Goal: Task Accomplishment & Management: Manage account settings

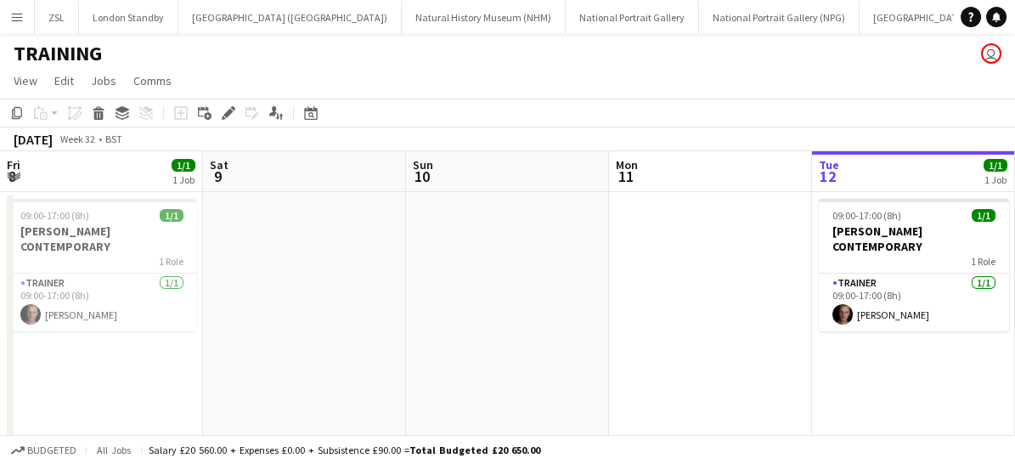
scroll to position [0, 530]
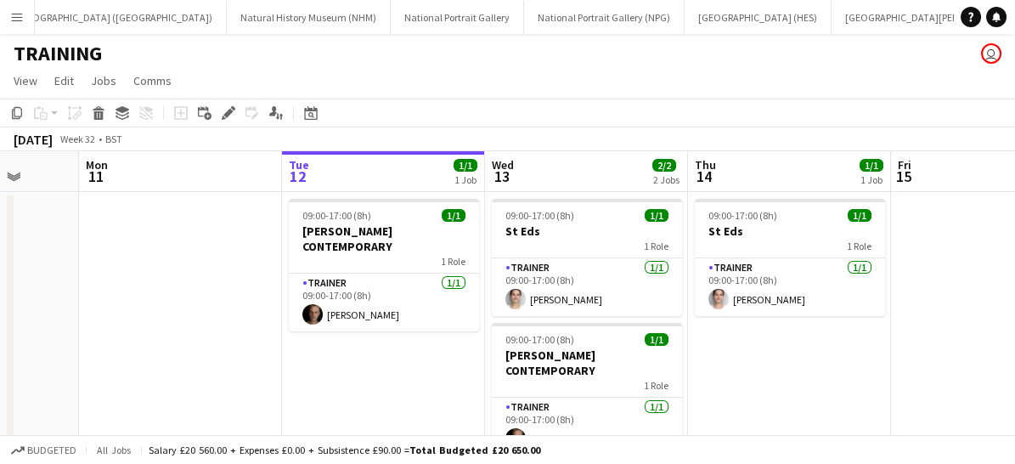
click at [10, 11] on app-icon "Menu" at bounding box center [17, 17] width 14 height 14
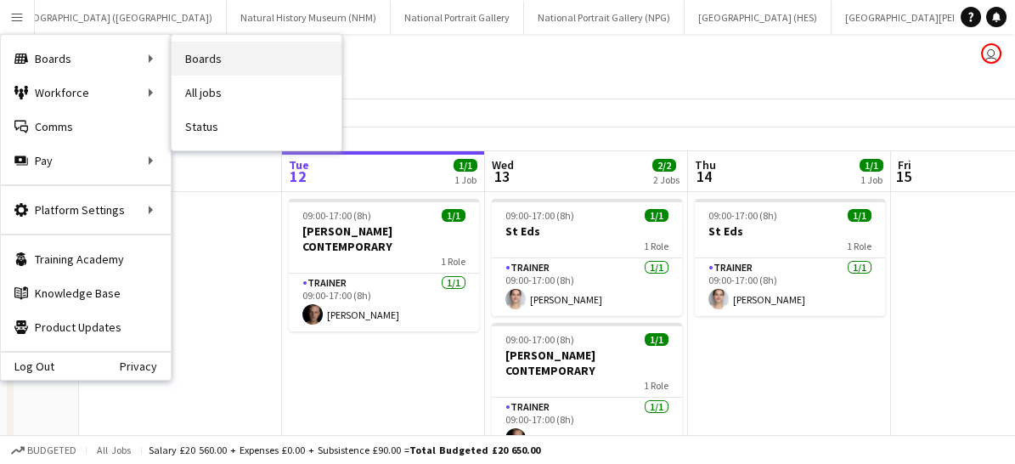
click at [181, 58] on link "Boards" at bounding box center [257, 59] width 170 height 34
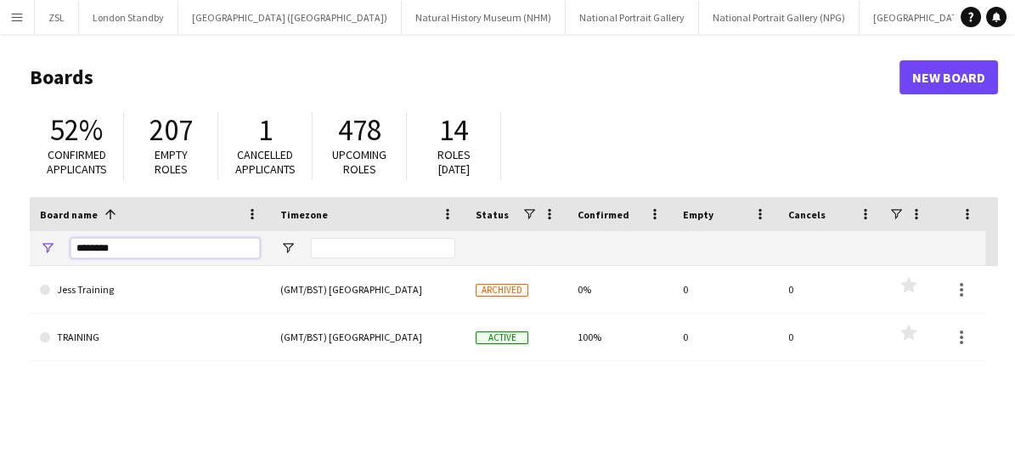
drag, startPoint x: 129, startPoint y: 240, endPoint x: 31, endPoint y: 243, distance: 97.7
click at [31, 243] on div "********" at bounding box center [150, 248] width 240 height 34
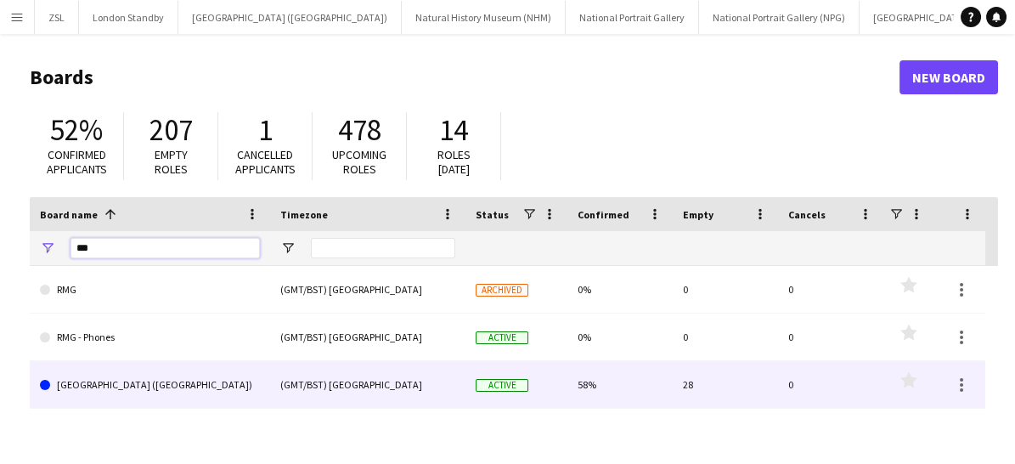
type input "***"
click at [152, 392] on link "[GEOGRAPHIC_DATA] ([GEOGRAPHIC_DATA])" at bounding box center [150, 385] width 220 height 48
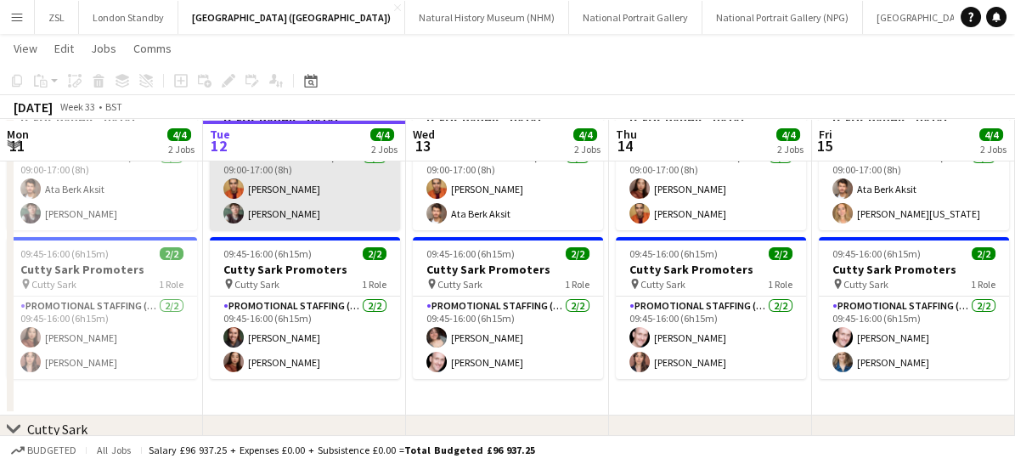
scroll to position [110, 0]
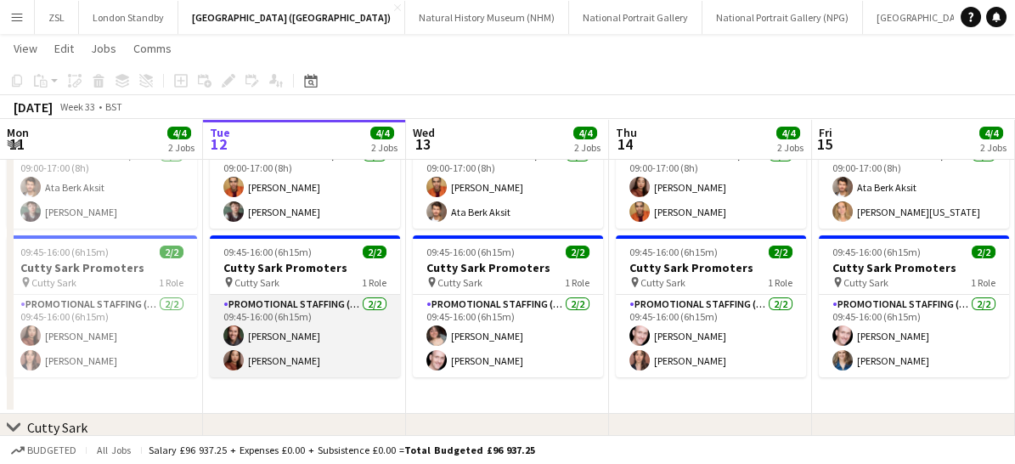
click at [304, 352] on app-card-role "Promotional Staffing (Brand Ambassadors) [DATE] 09:45-16:00 (6h15m) [PERSON_NAM…" at bounding box center [305, 336] width 190 height 82
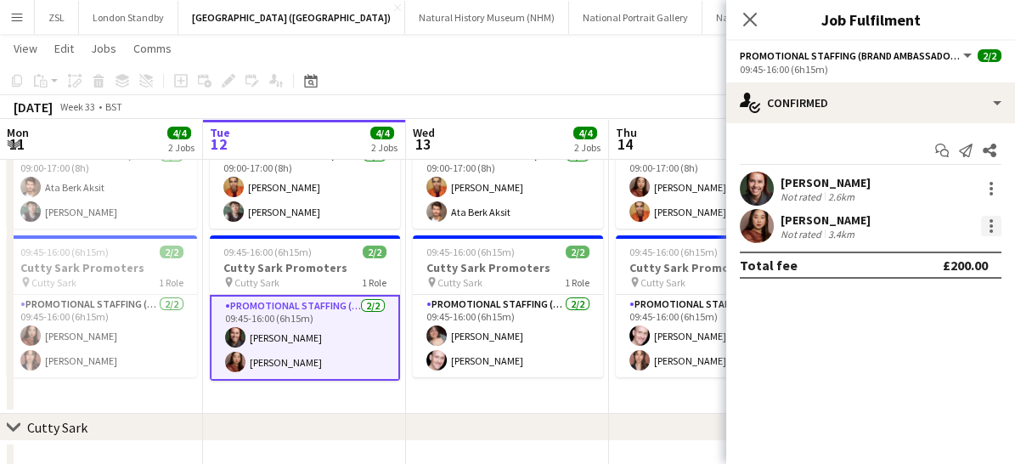
click at [990, 229] on div at bounding box center [991, 230] width 3 height 3
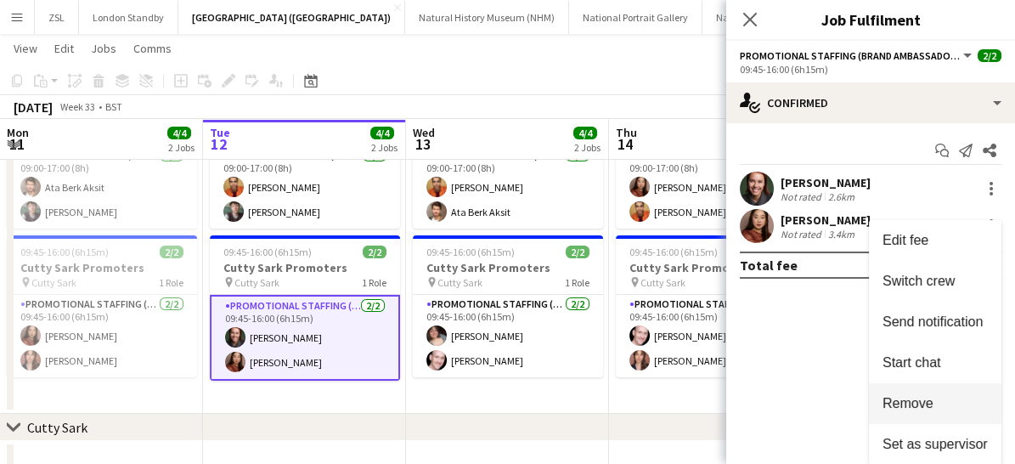
click at [934, 410] on span "Remove" at bounding box center [935, 403] width 105 height 15
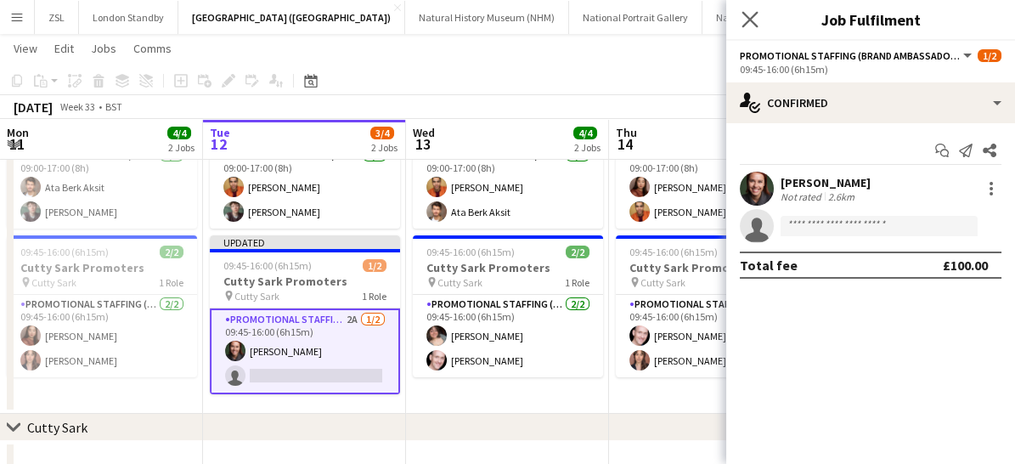
click at [759, 14] on app-icon "Close pop-in" at bounding box center [750, 20] width 25 height 25
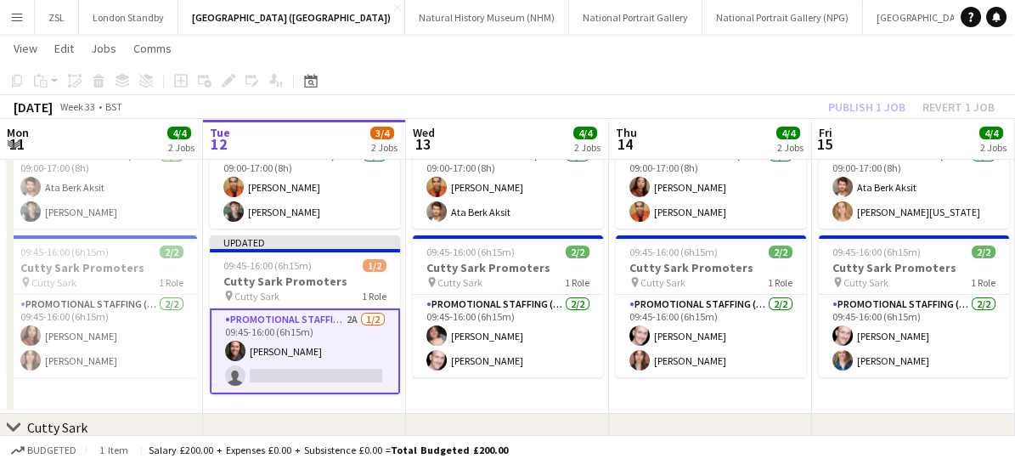
click at [352, 353] on app-card-role "Promotional Staffing (Brand Ambassadors) 2A [DATE] 09:45-16:00 (6h15m) [PERSON_…" at bounding box center [305, 351] width 190 height 86
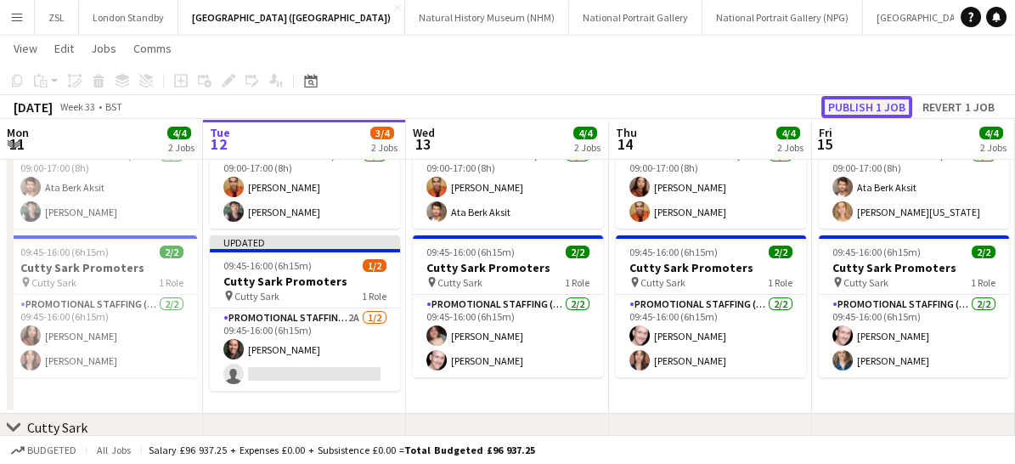
click at [848, 112] on button "Publish 1 job" at bounding box center [866, 107] width 91 height 22
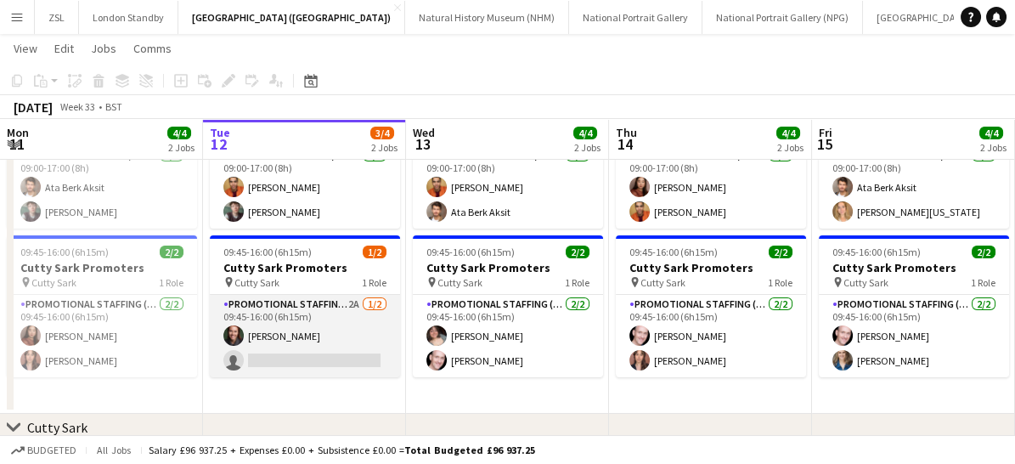
click at [351, 348] on app-card-role "Promotional Staffing (Brand Ambassadors) 2A [DATE] 09:45-16:00 (6h15m) [PERSON_…" at bounding box center [305, 336] width 190 height 82
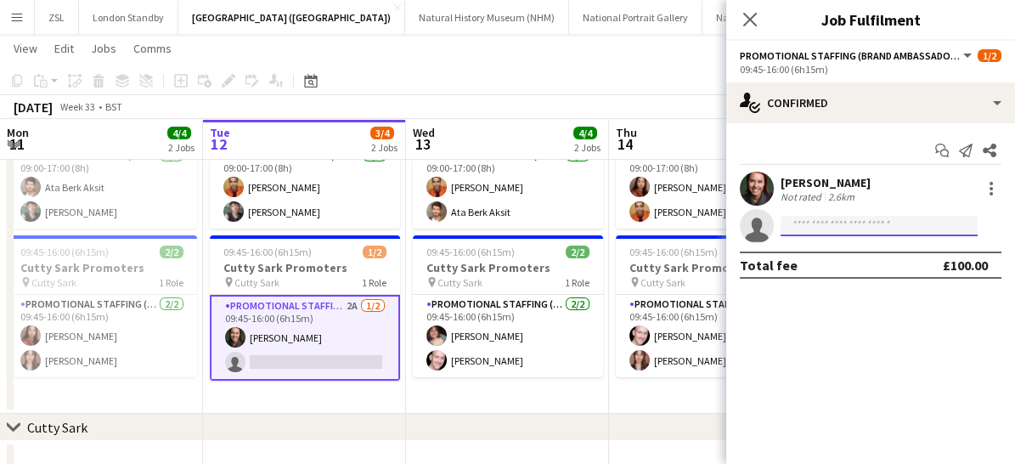
click at [804, 225] on input at bounding box center [879, 226] width 197 height 20
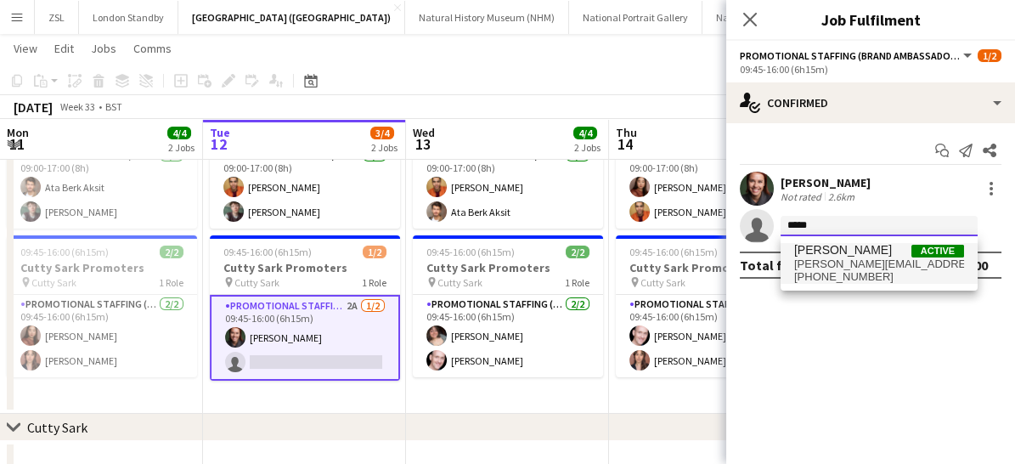
type input "*****"
click at [839, 266] on span "[PERSON_NAME][EMAIL_ADDRESS][DOMAIN_NAME]" at bounding box center [879, 264] width 170 height 14
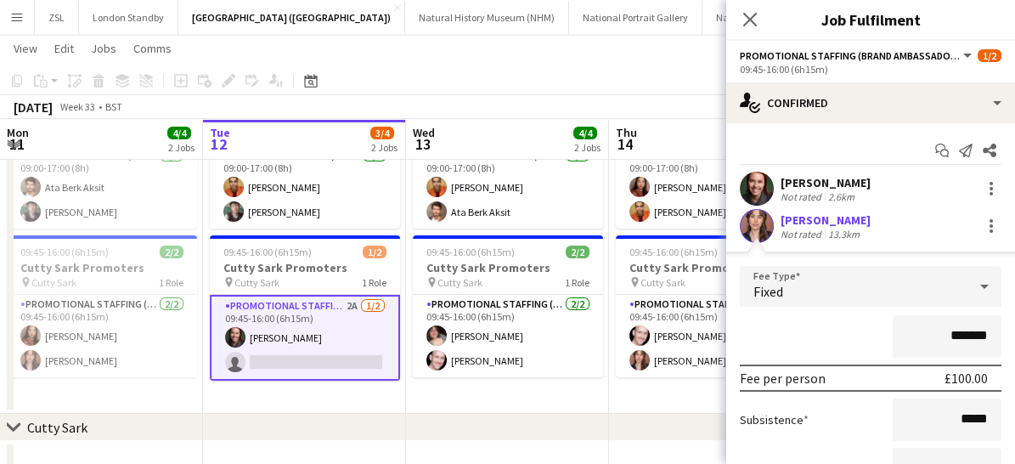
click at [948, 327] on input "*******" at bounding box center [947, 336] width 109 height 42
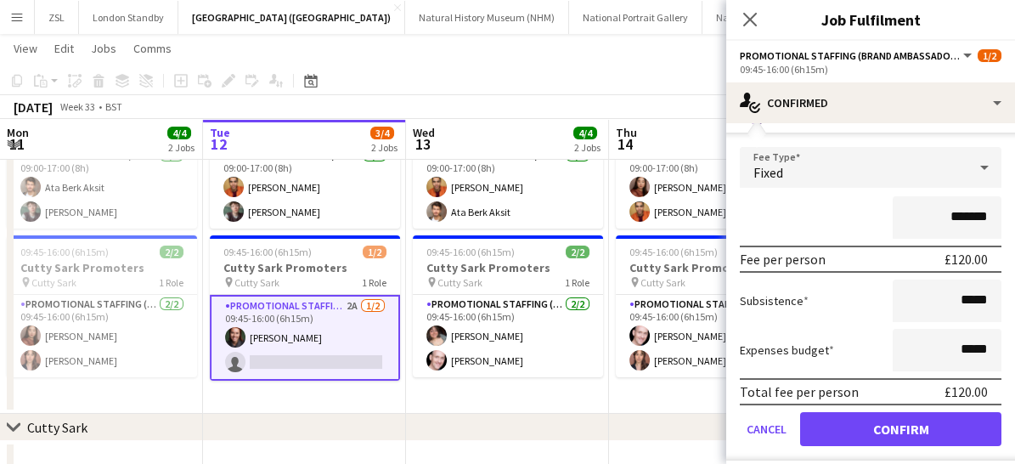
scroll to position [123, 0]
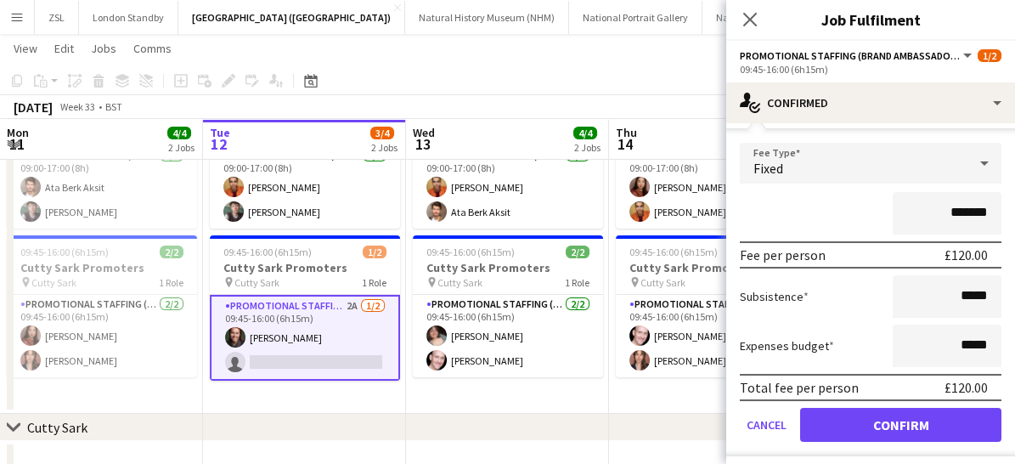
type input "*******"
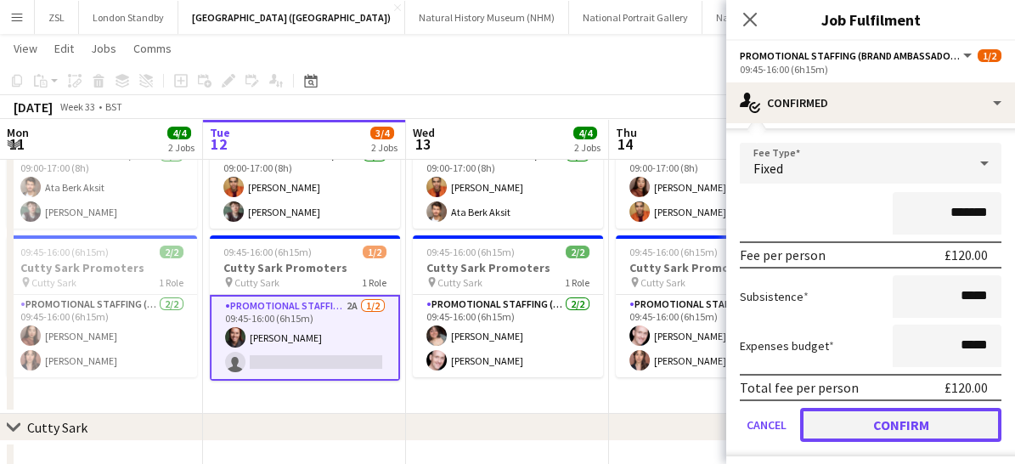
click at [894, 419] on button "Confirm" at bounding box center [900, 425] width 201 height 34
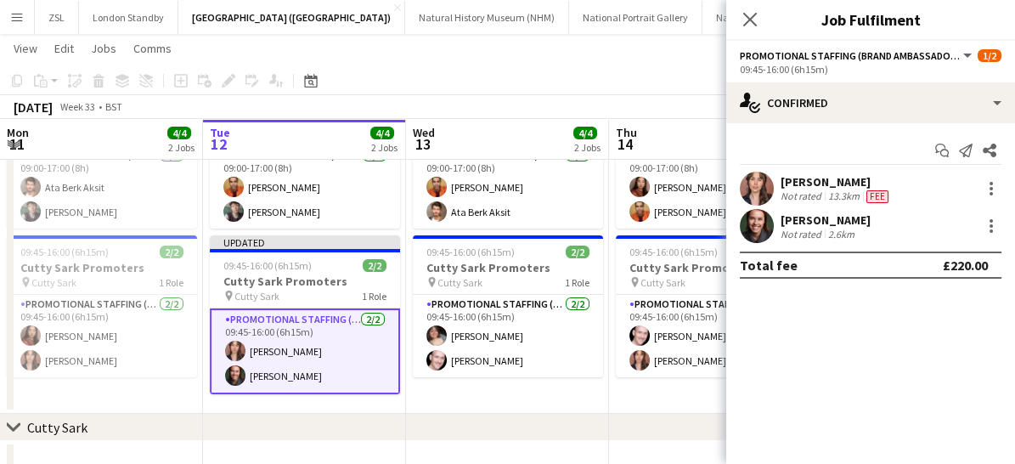
scroll to position [0, 0]
click at [748, 24] on icon "Close pop-in" at bounding box center [750, 19] width 16 height 16
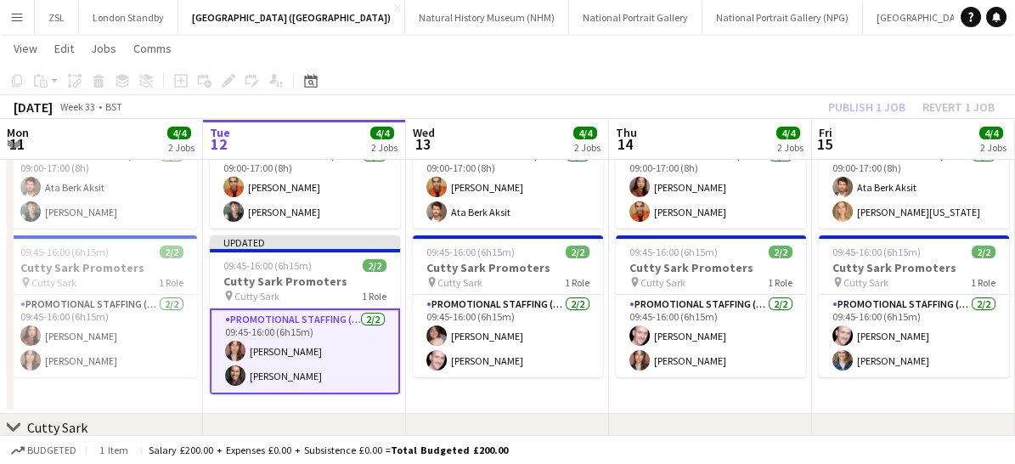
click at [352, 357] on app-card-role "Promotional Staffing (Brand Ambassadors) [DATE] 09:45-16:00 (6h15m) [PERSON_NAM…" at bounding box center [305, 351] width 190 height 86
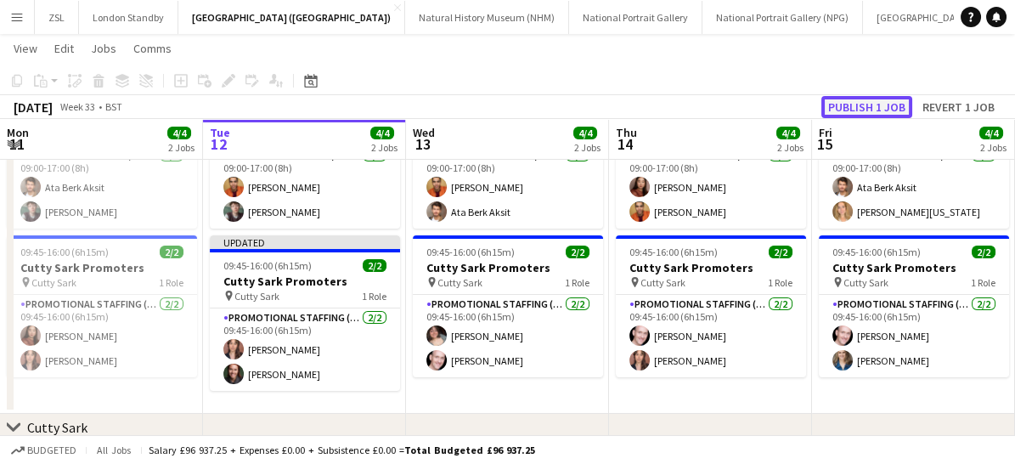
click at [874, 99] on button "Publish 1 job" at bounding box center [866, 107] width 91 height 22
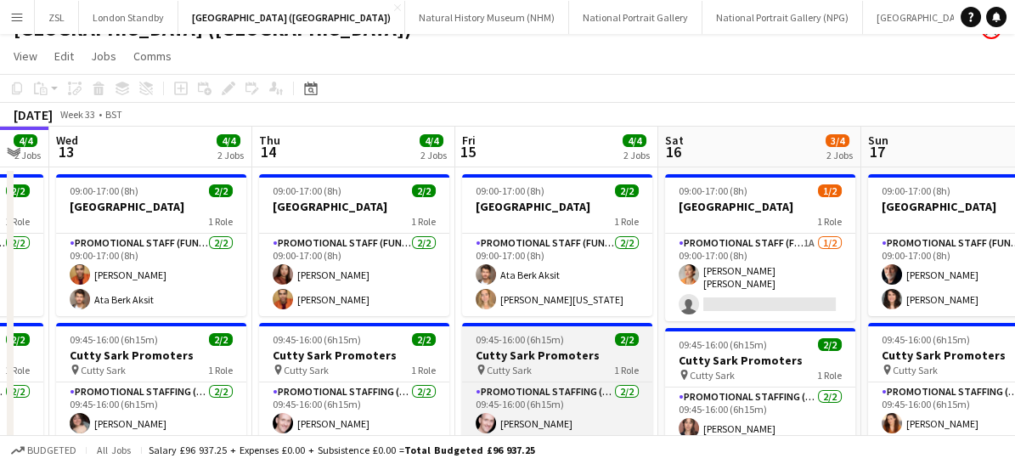
scroll to position [25, 0]
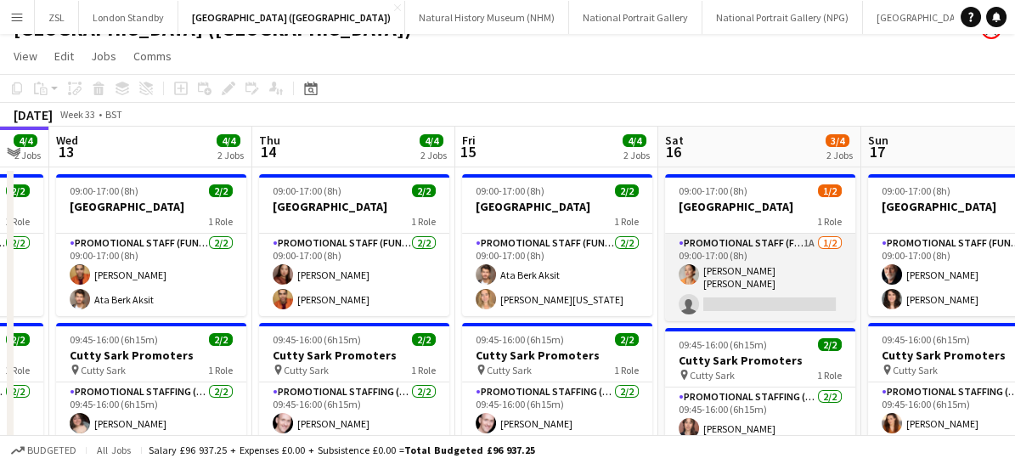
click at [771, 284] on app-card-role "Promotional Staff (Fundraiser) 1A [DATE] 09:00-17:00 (8h) [PERSON_NAME] [PERSON…" at bounding box center [760, 277] width 190 height 87
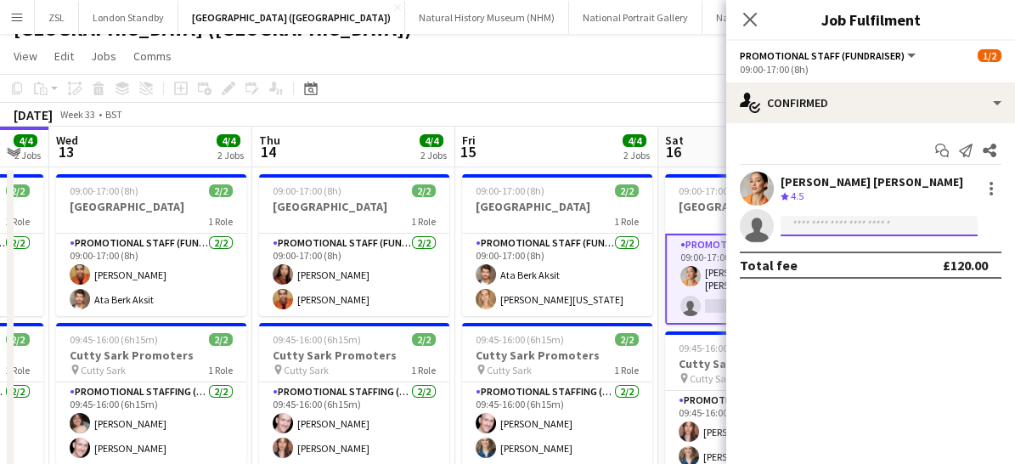
click at [895, 228] on input at bounding box center [879, 226] width 197 height 20
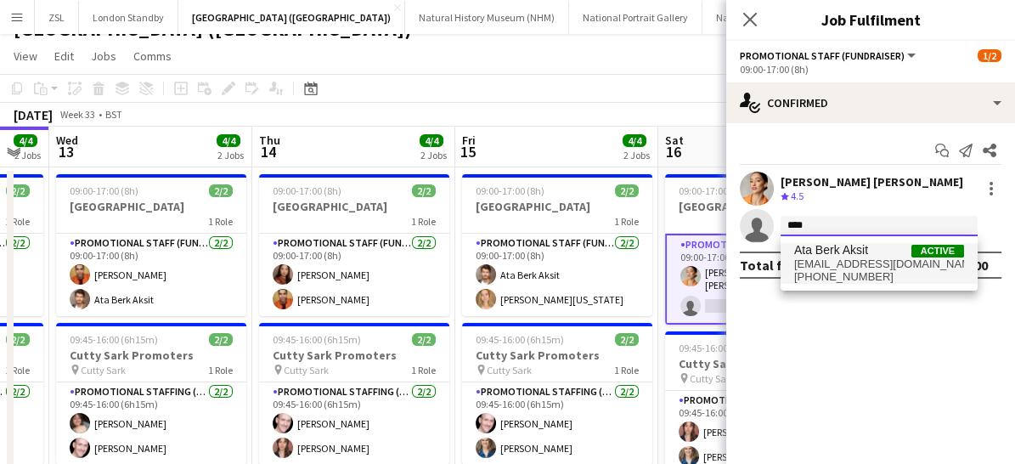
type input "***"
click at [840, 263] on span "[EMAIL_ADDRESS][DOMAIN_NAME]" at bounding box center [879, 264] width 170 height 14
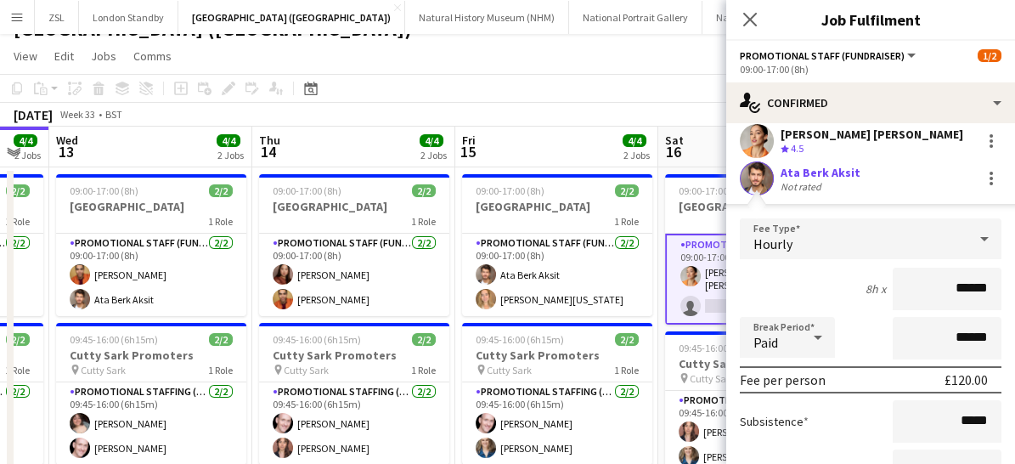
scroll to position [53, 0]
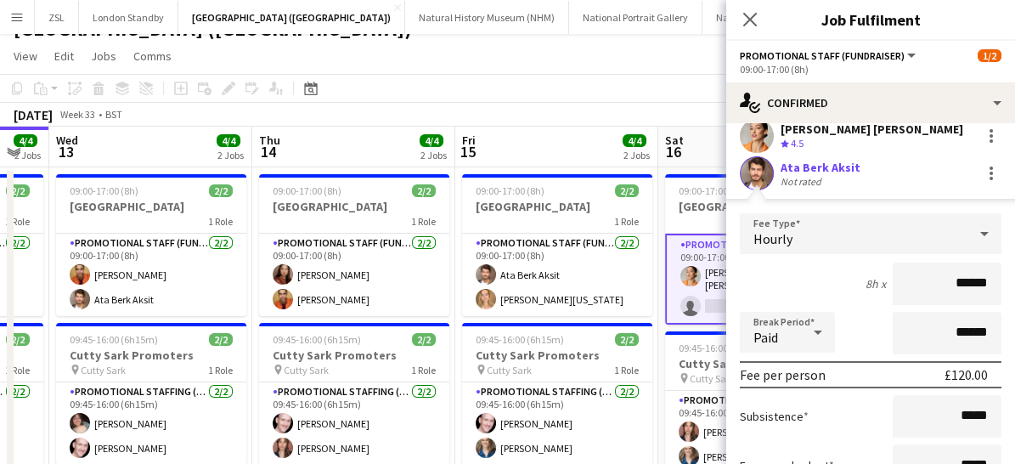
click at [950, 381] on div "£120.00" at bounding box center [966, 374] width 43 height 17
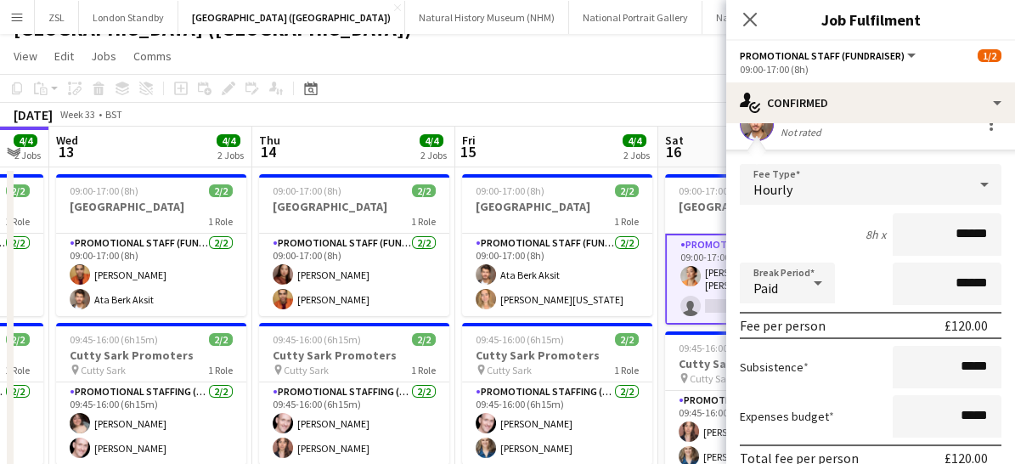
scroll to position [77, 0]
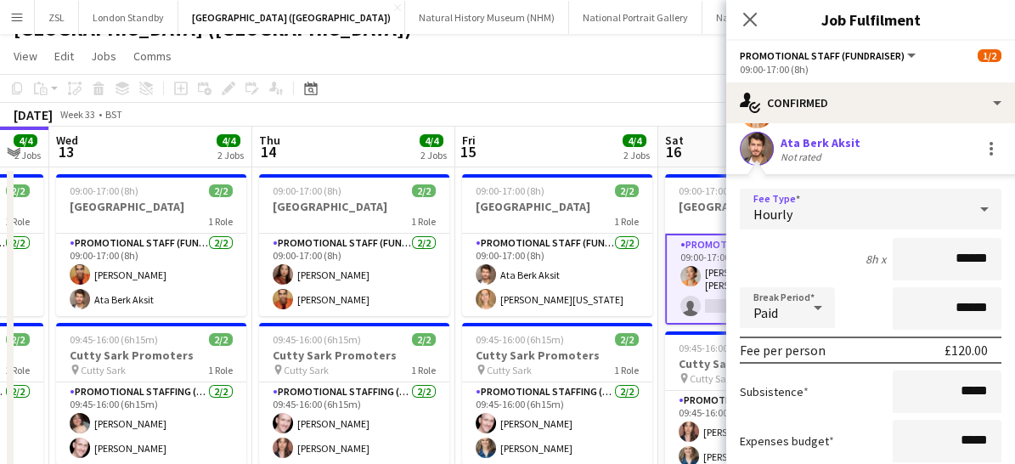
click at [980, 207] on icon at bounding box center [984, 209] width 8 height 4
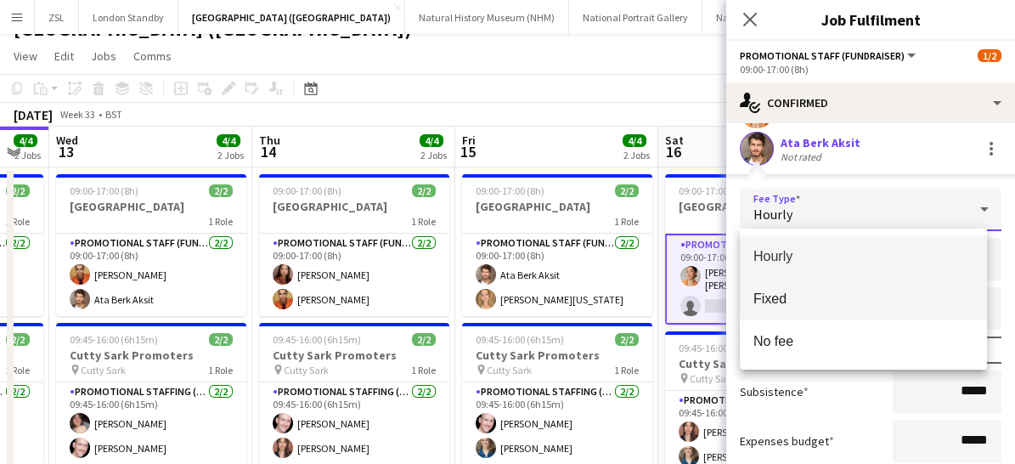
click at [809, 297] on span "Fixed" at bounding box center [863, 299] width 221 height 16
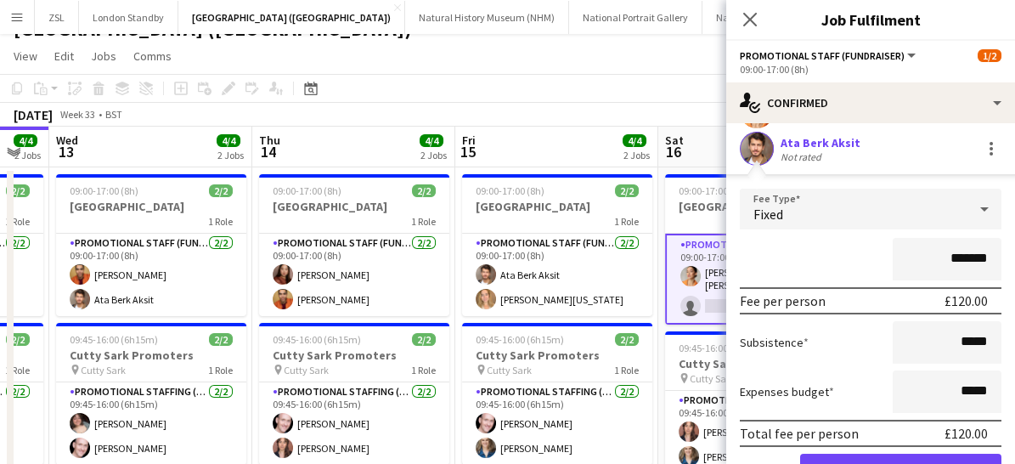
click at [951, 303] on div "£120.00" at bounding box center [966, 300] width 43 height 17
click at [950, 251] on input "*******" at bounding box center [947, 259] width 109 height 42
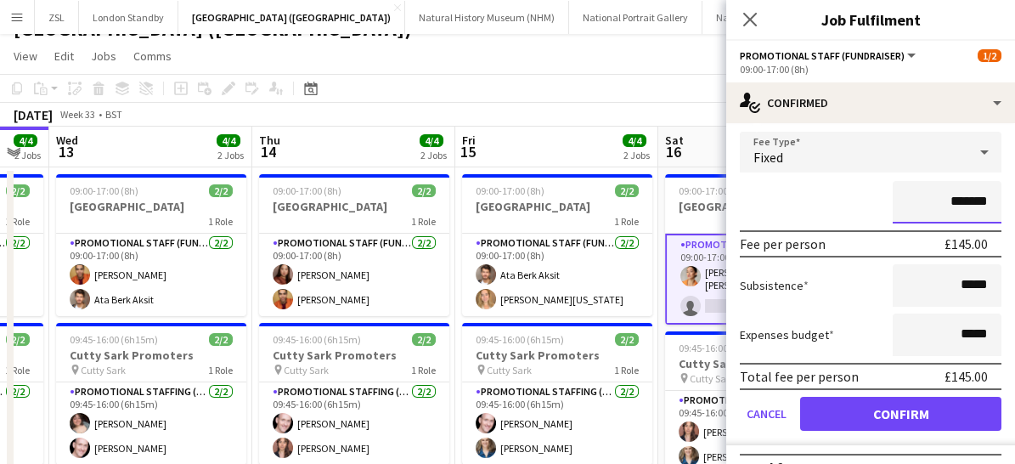
scroll to position [134, 0]
type input "*******"
drag, startPoint x: 868, startPoint y: 409, endPoint x: 778, endPoint y: 419, distance: 90.5
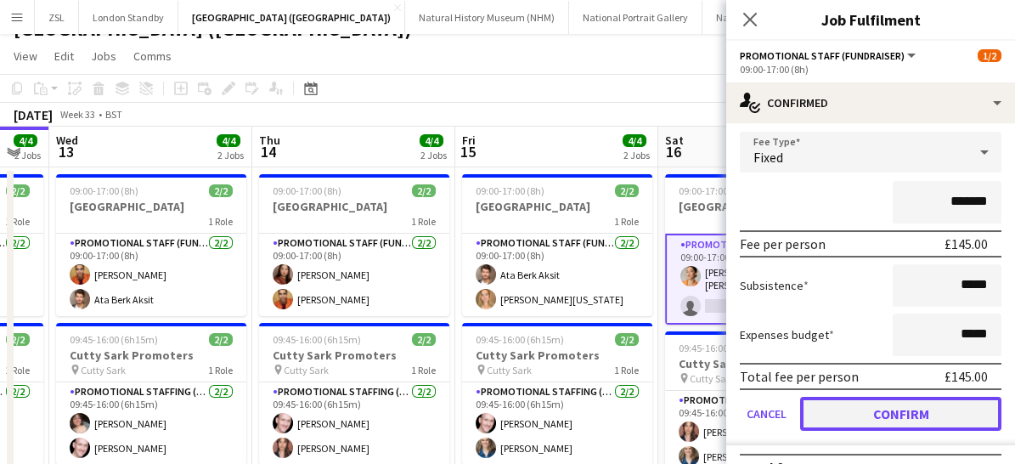
drag, startPoint x: 778, startPoint y: 419, endPoint x: 842, endPoint y: 423, distance: 63.8
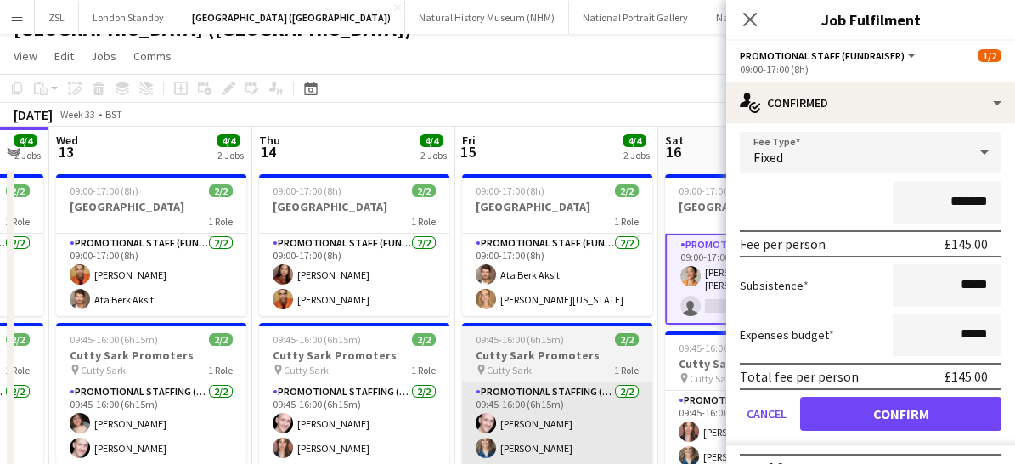
drag, startPoint x: 842, startPoint y: 423, endPoint x: 608, endPoint y: 433, distance: 233.8
click at [608, 433] on app-card-role "Promotional Staffing (Brand Ambassadors) [DATE] 09:45-16:00 (6h15m) [PERSON_NAM…" at bounding box center [557, 423] width 190 height 82
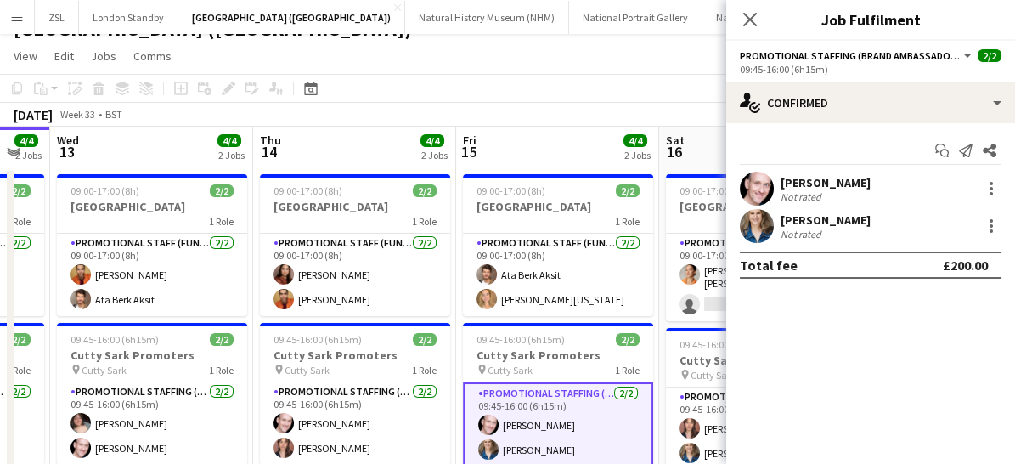
scroll to position [0, 0]
click at [756, 12] on icon at bounding box center [750, 19] width 16 height 16
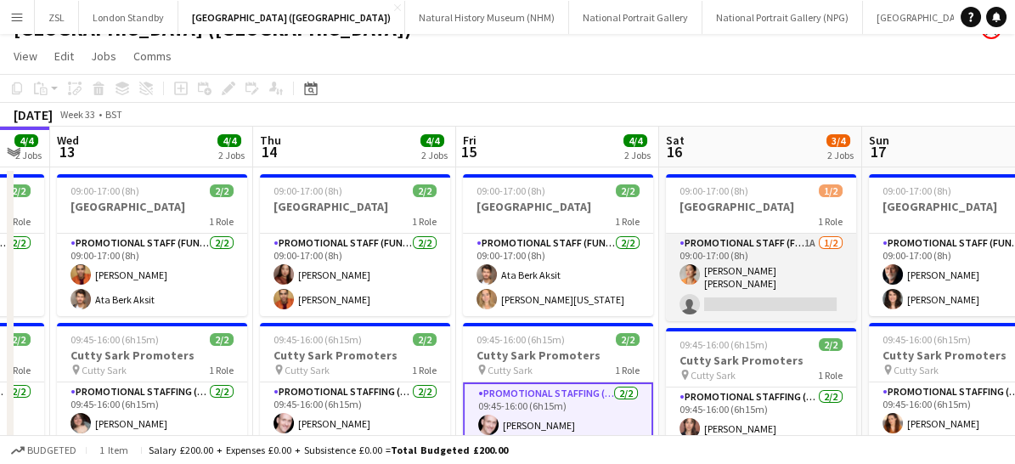
drag, startPoint x: 762, startPoint y: 287, endPoint x: 799, endPoint y: 274, distance: 39.8
click at [799, 274] on app-card-role "Promotional Staff (Fundraiser) 1A [DATE] 09:00-17:00 (8h) [PERSON_NAME] [PERSON…" at bounding box center [761, 277] width 190 height 87
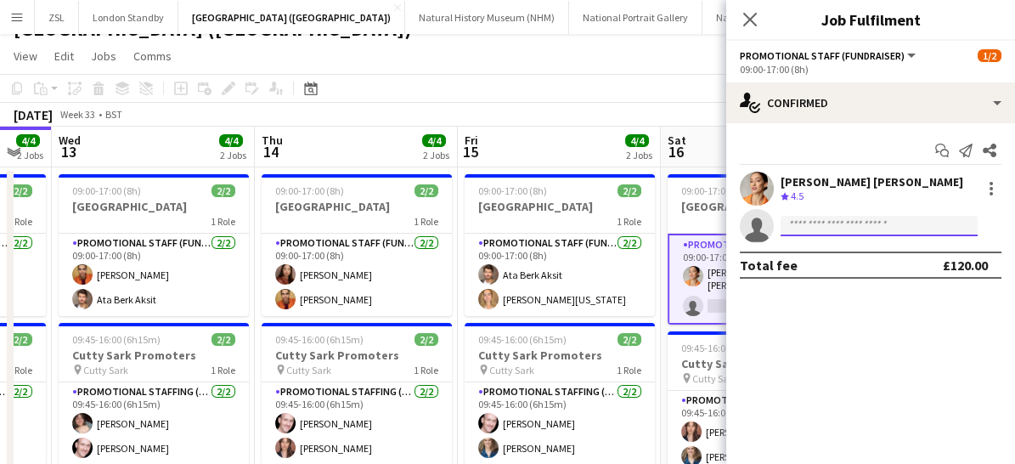
click at [838, 229] on input at bounding box center [879, 226] width 197 height 20
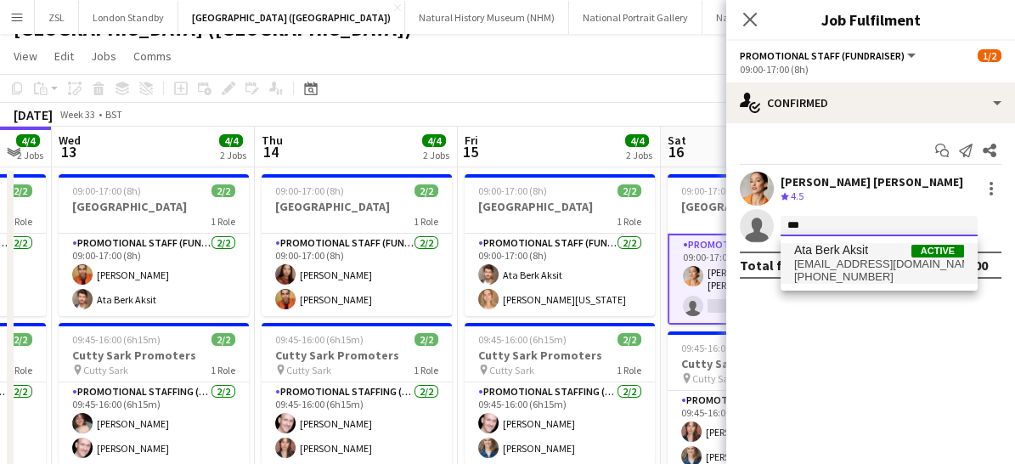
type input "***"
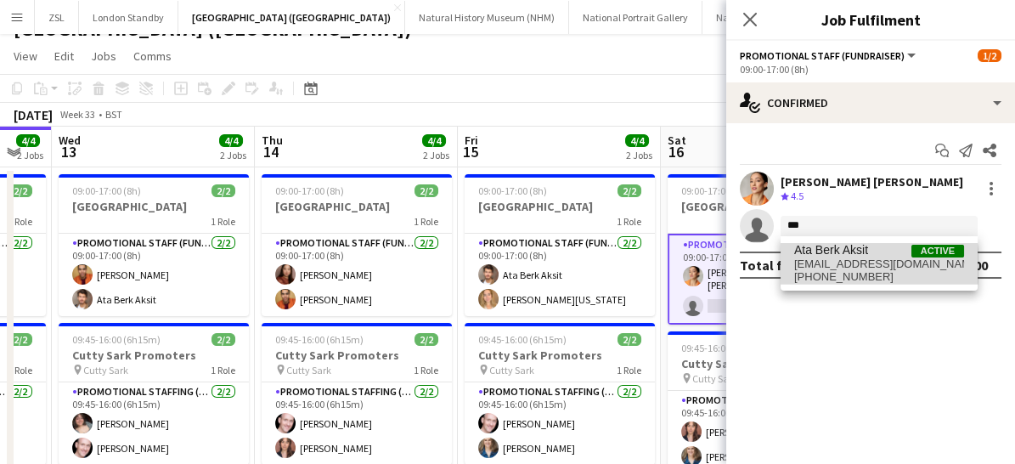
click at [821, 266] on span "[EMAIL_ADDRESS][DOMAIN_NAME]" at bounding box center [879, 264] width 170 height 14
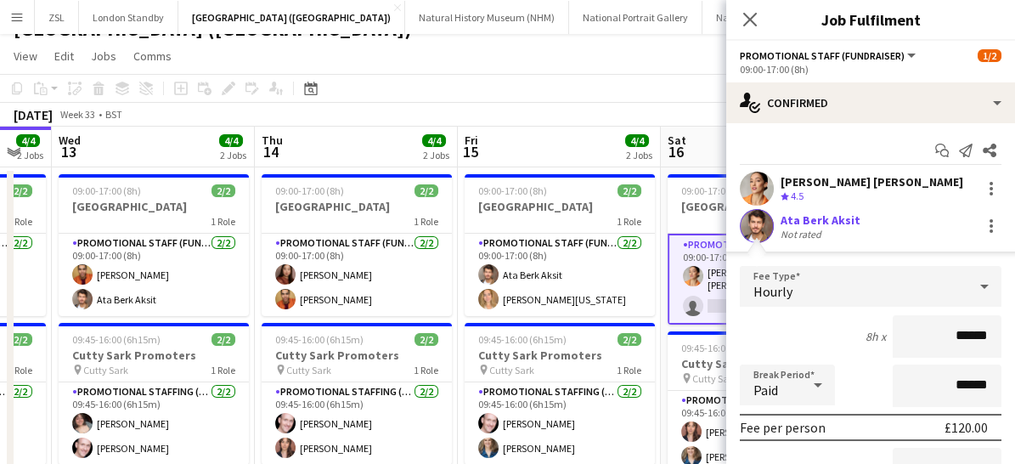
scroll to position [84, 0]
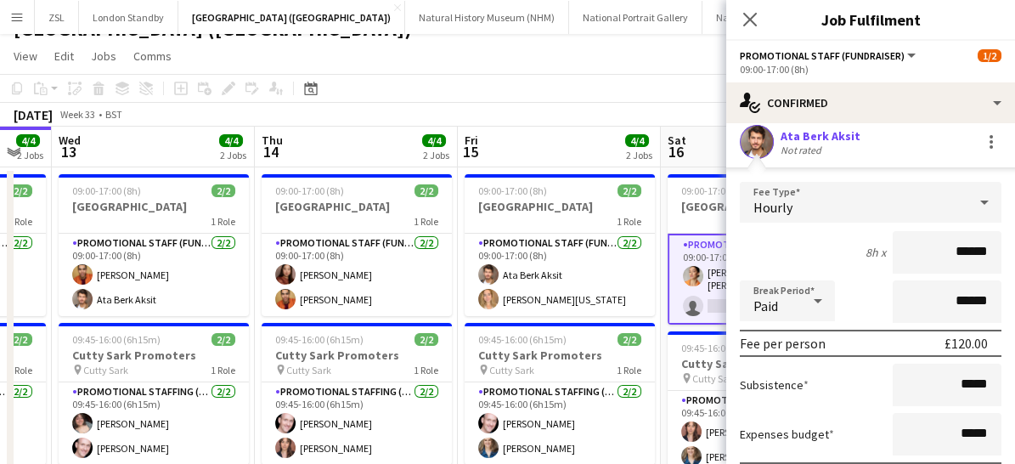
click at [950, 204] on div "Hourly" at bounding box center [854, 202] width 228 height 41
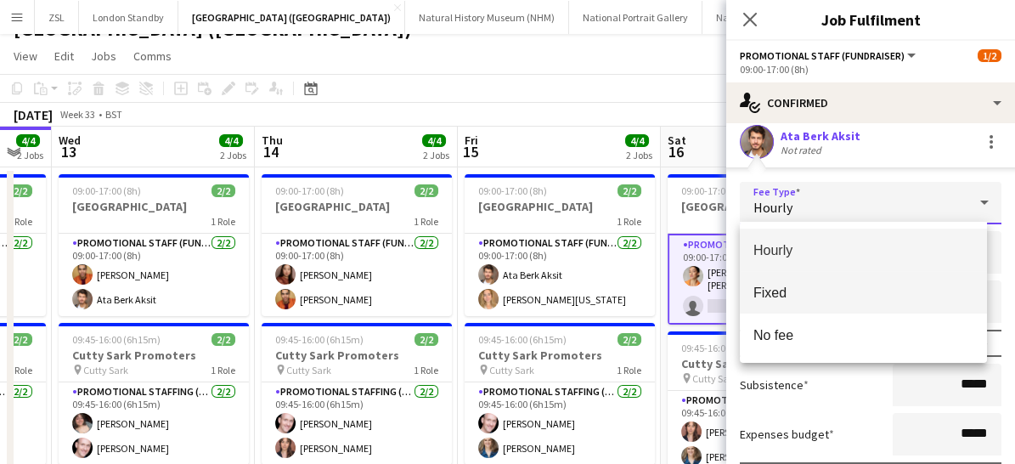
click at [793, 299] on span "Fixed" at bounding box center [863, 293] width 221 height 16
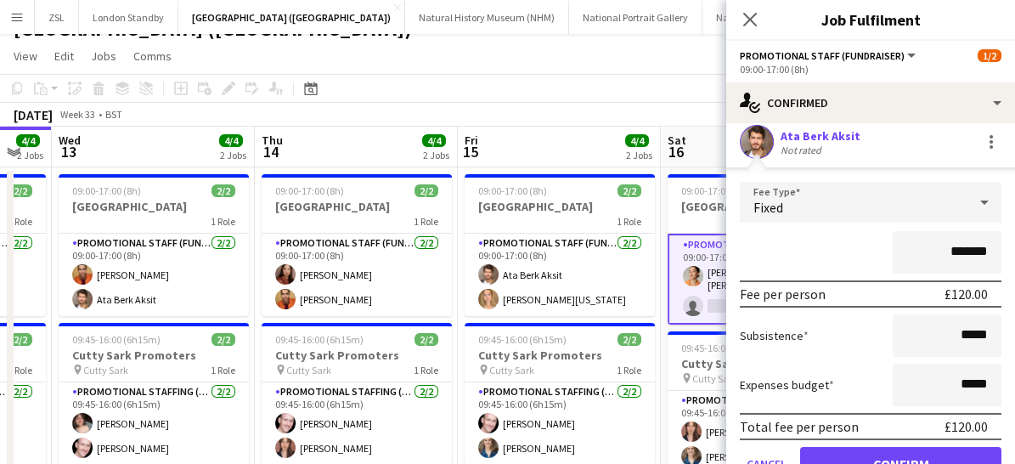
click at [952, 251] on input "*******" at bounding box center [947, 252] width 109 height 42
type input "****"
click at [879, 453] on button "Confirm" at bounding box center [900, 464] width 201 height 34
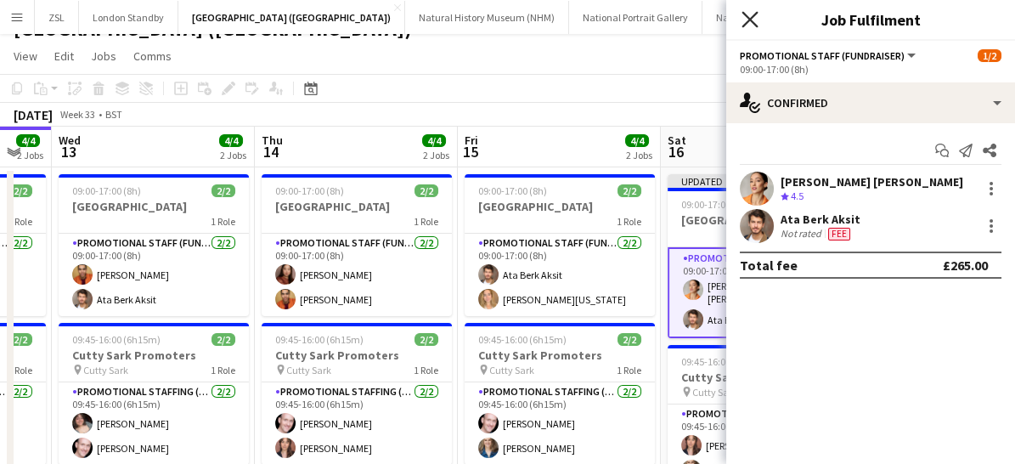
click at [750, 20] on icon at bounding box center [750, 19] width 16 height 16
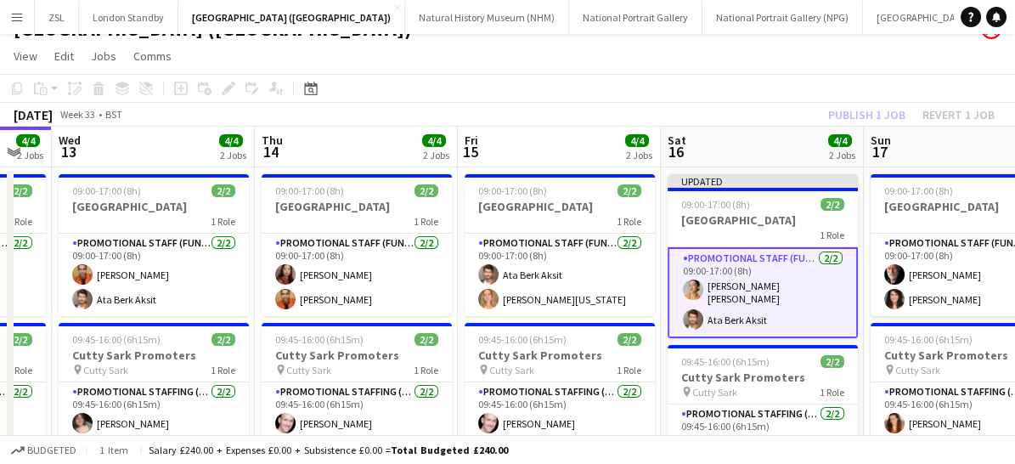
click at [781, 306] on app-card-role "Promotional Staff (Fundraiser) [DATE] 09:00-17:00 (8h) [PERSON_NAME] [PERSON_NA…" at bounding box center [763, 292] width 190 height 91
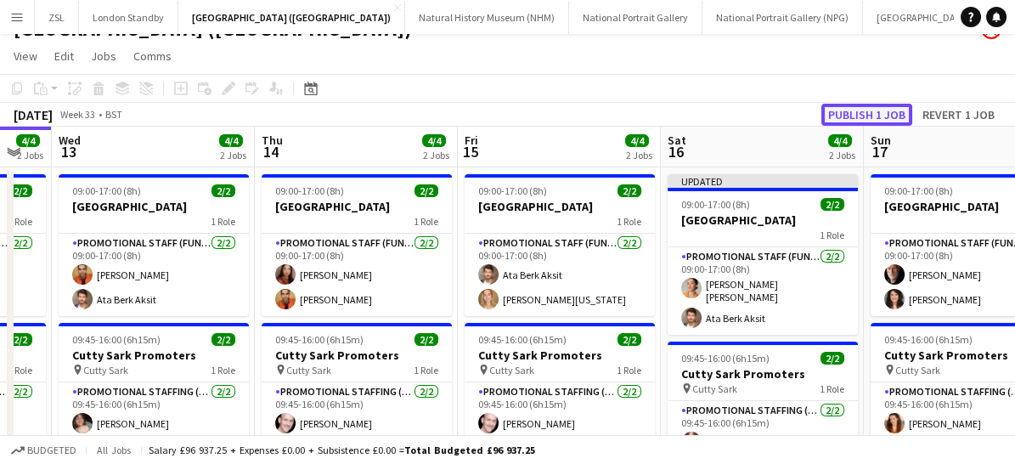
click at [866, 112] on button "Publish 1 job" at bounding box center [866, 115] width 91 height 22
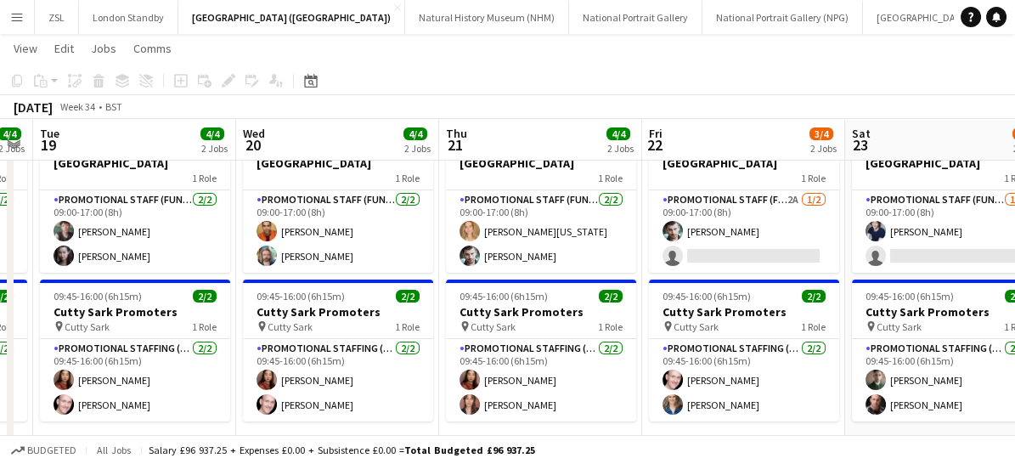
scroll to position [0, 583]
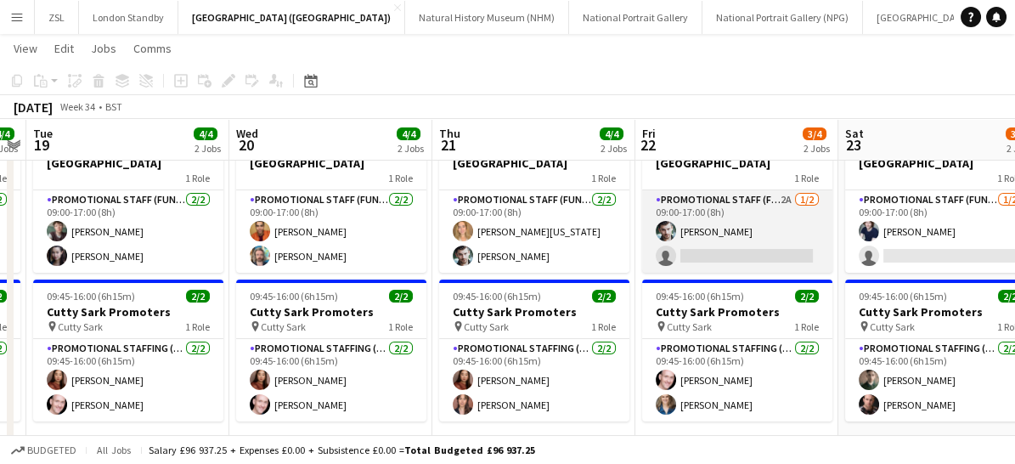
click at [757, 234] on app-card-role "Promotional Staff (Fundraiser) 2A [DATE] 09:00-17:00 (8h) [PERSON_NAME] single-…" at bounding box center [737, 231] width 190 height 82
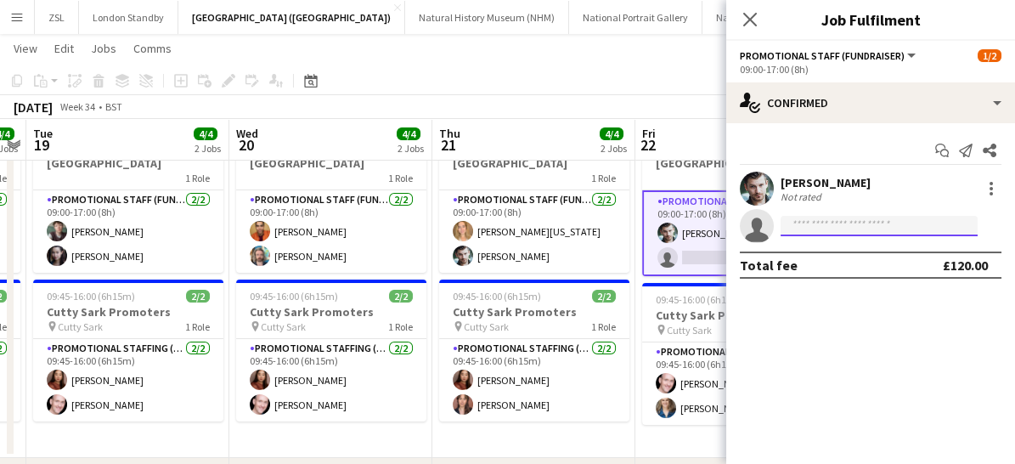
click at [848, 228] on input at bounding box center [879, 226] width 197 height 20
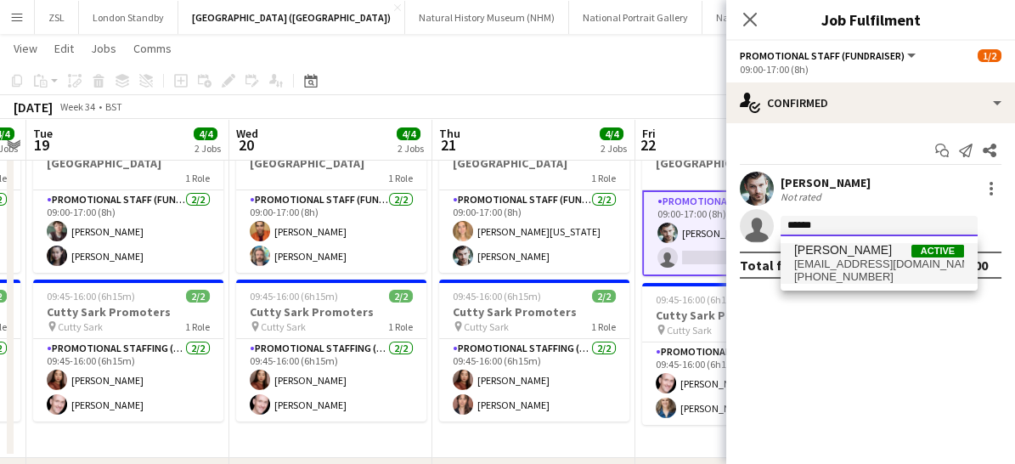
type input "******"
click at [832, 266] on span "[EMAIL_ADDRESS][DOMAIN_NAME]" at bounding box center [879, 264] width 170 height 14
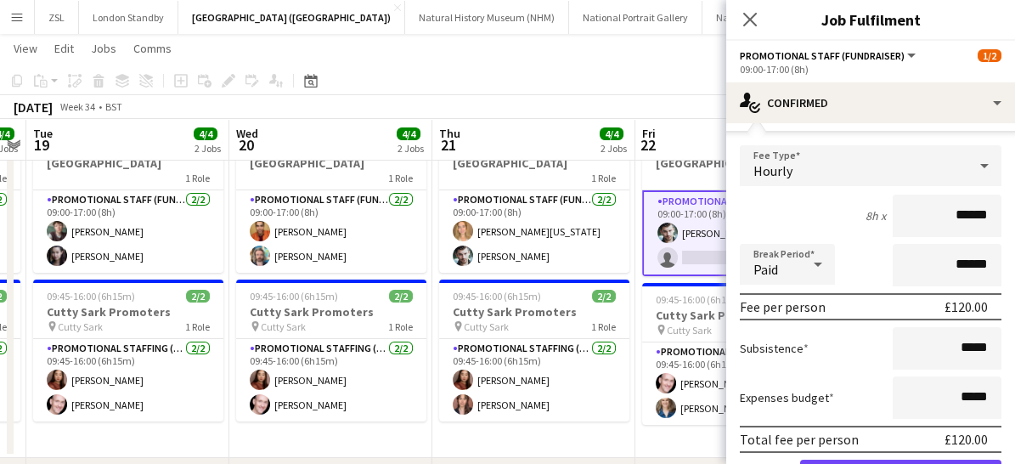
scroll to position [122, 0]
click at [832, 266] on div at bounding box center [818, 262] width 34 height 34
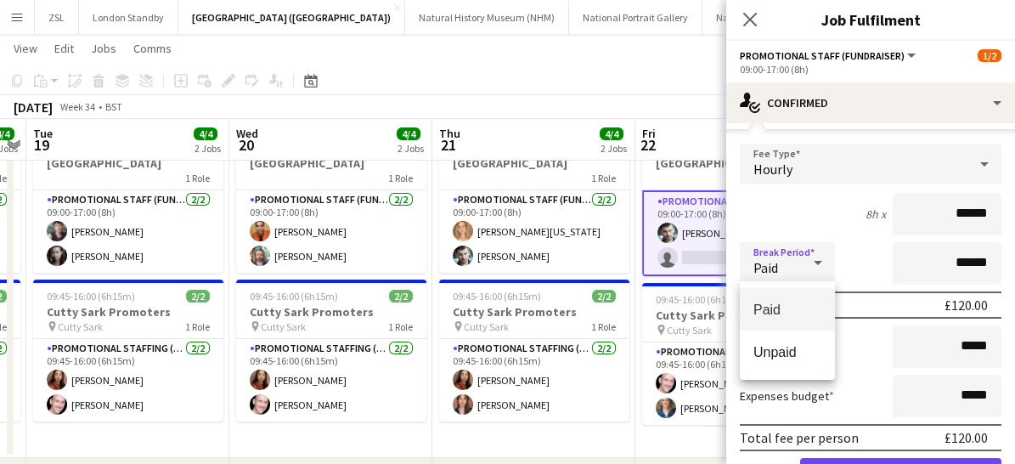
scroll to position [166, 0]
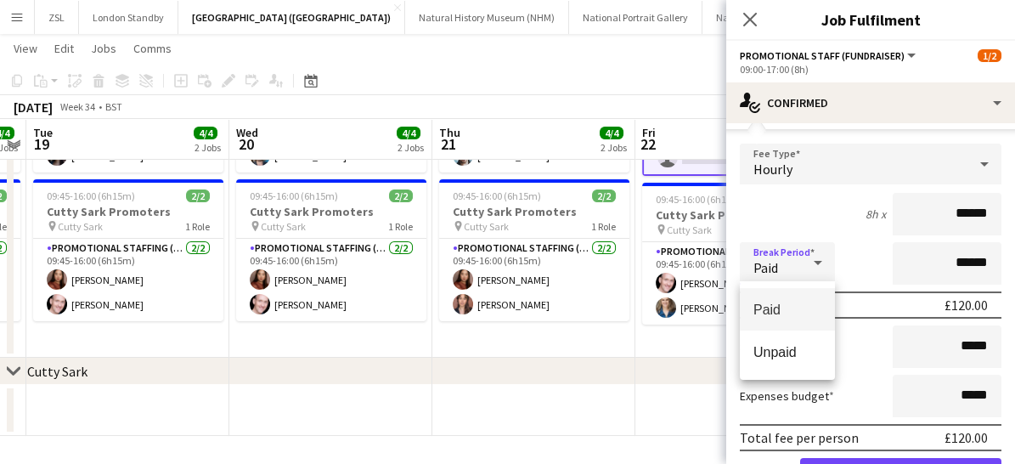
click at [900, 293] on div at bounding box center [507, 232] width 1015 height 464
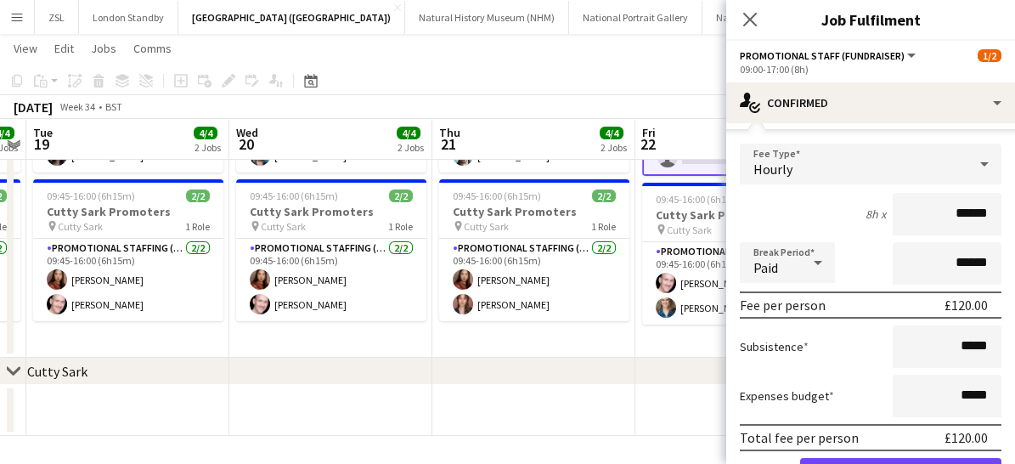
scroll to position [212, 0]
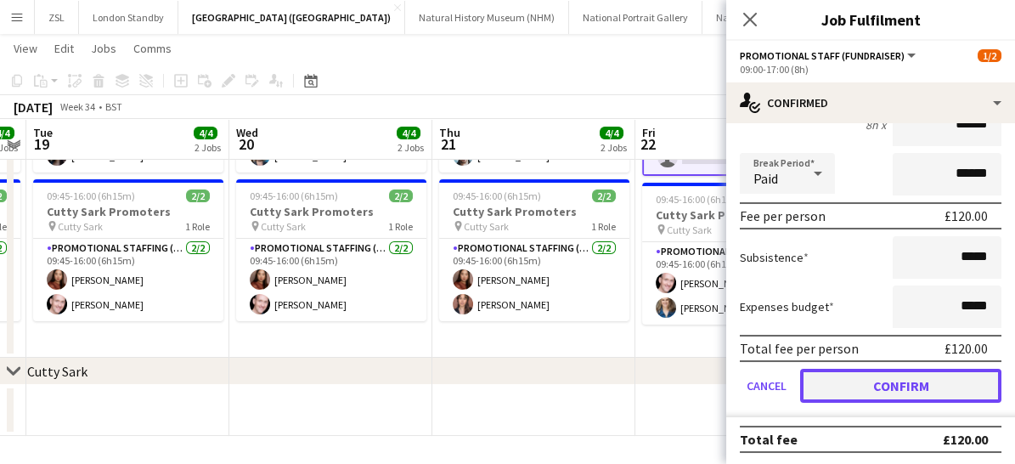
click at [883, 381] on button "Confirm" at bounding box center [900, 386] width 201 height 34
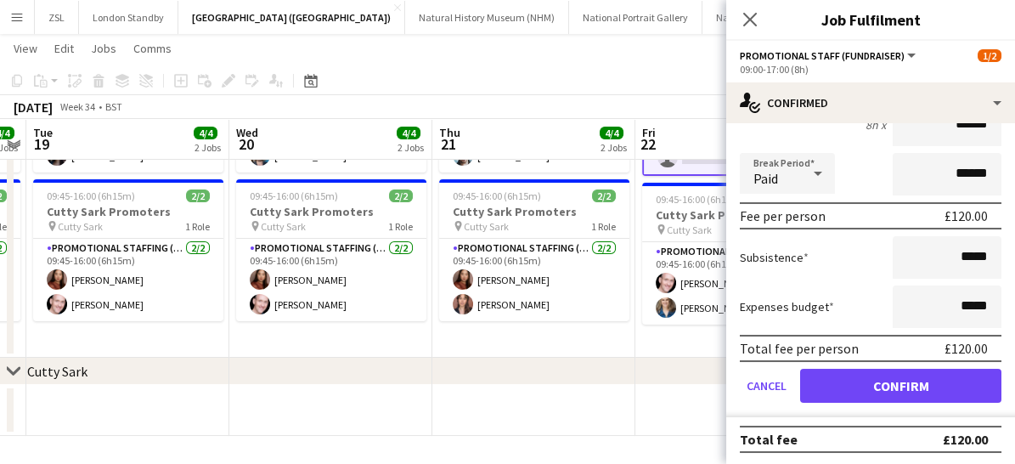
scroll to position [0, 0]
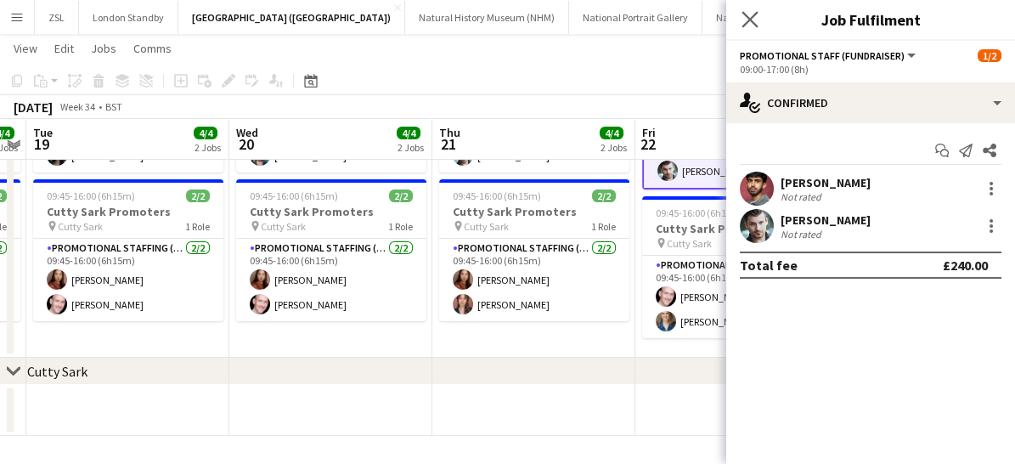
click at [757, 17] on icon "Close pop-in" at bounding box center [750, 19] width 16 height 16
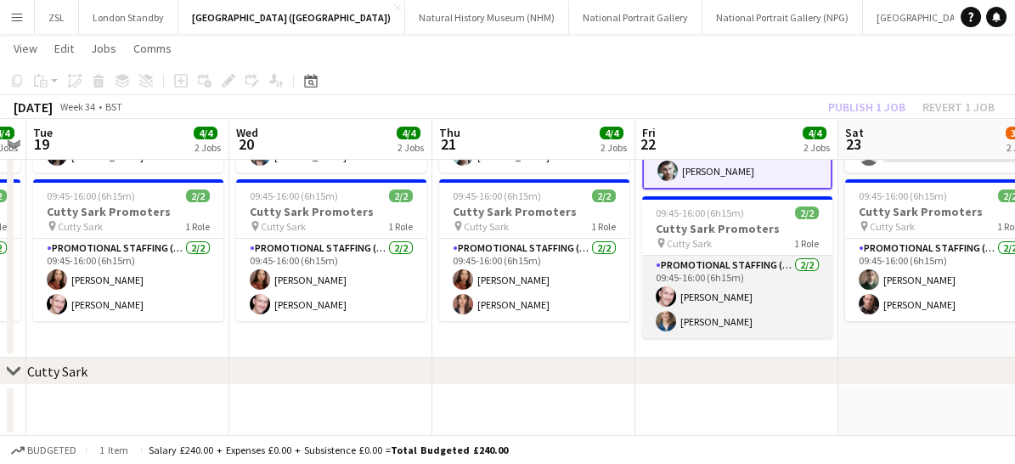
click at [764, 312] on app-card-role "Promotional Staffing (Brand Ambassadors) [DATE] 09:45-16:00 (6h15m) [PERSON_NAM…" at bounding box center [737, 297] width 190 height 82
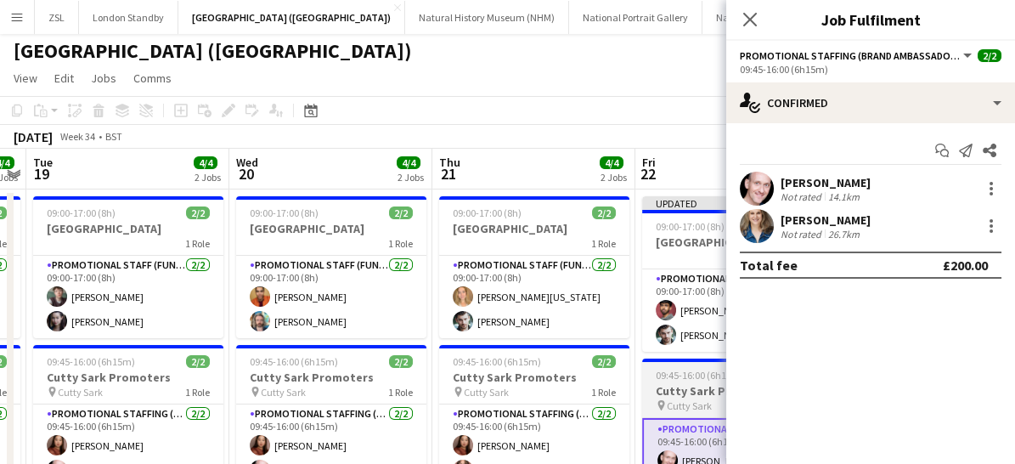
scroll to position [1, 0]
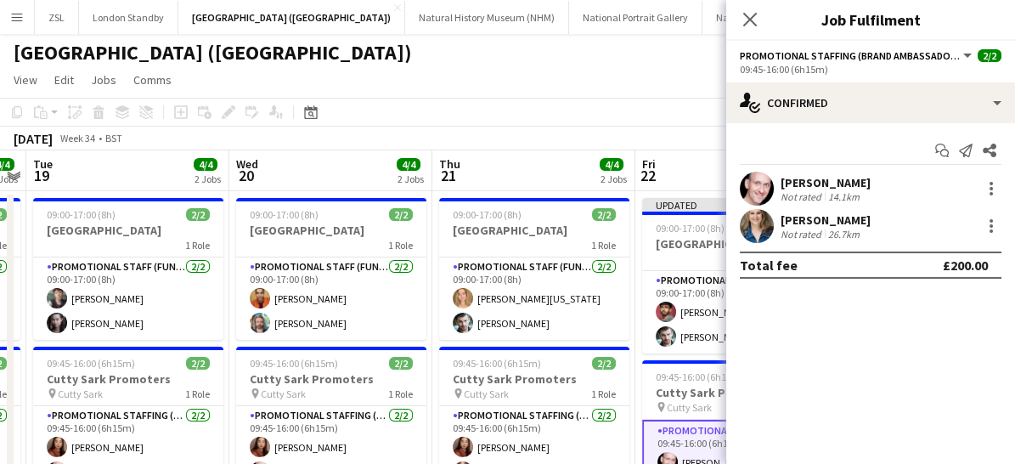
click at [680, 178] on app-board-header-date "Fri 22 4/4 2 Jobs" at bounding box center [736, 170] width 203 height 41
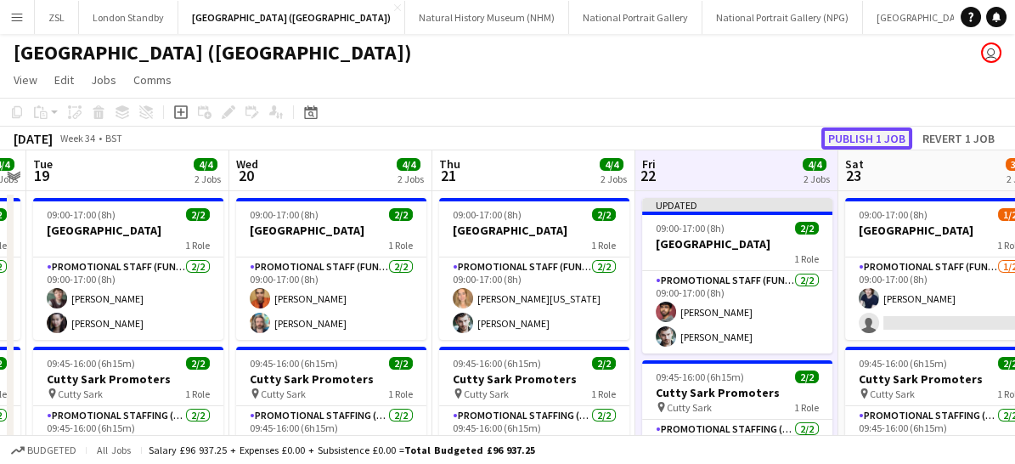
click at [866, 142] on button "Publish 1 job" at bounding box center [866, 138] width 91 height 22
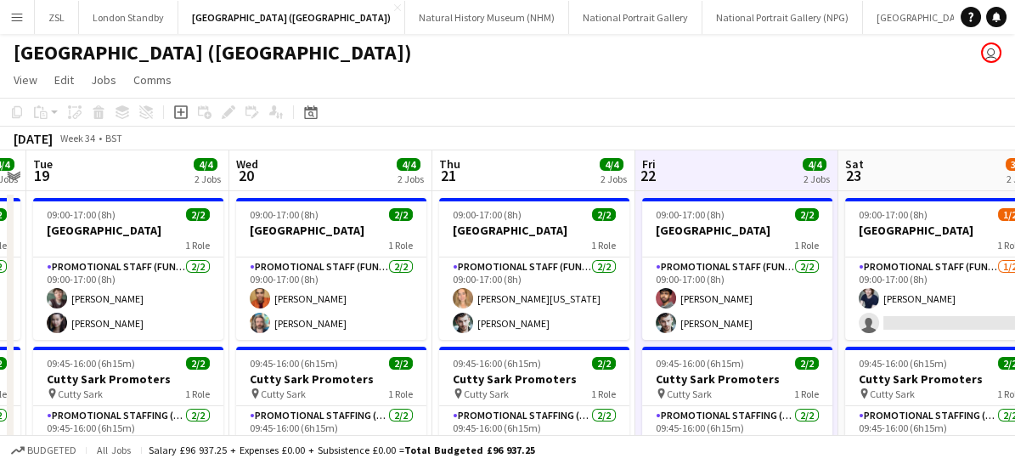
click at [25, 14] on button "Menu" at bounding box center [17, 17] width 34 height 34
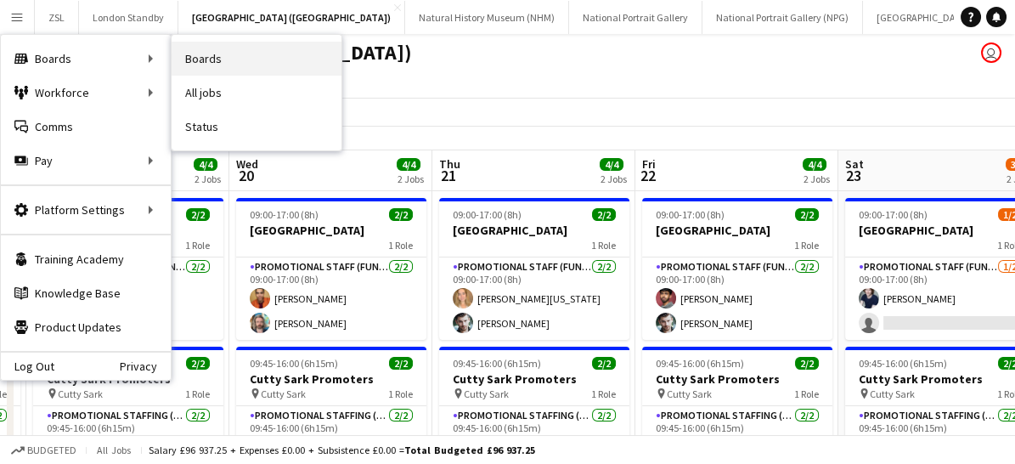
click at [204, 56] on link "Boards" at bounding box center [257, 59] width 170 height 34
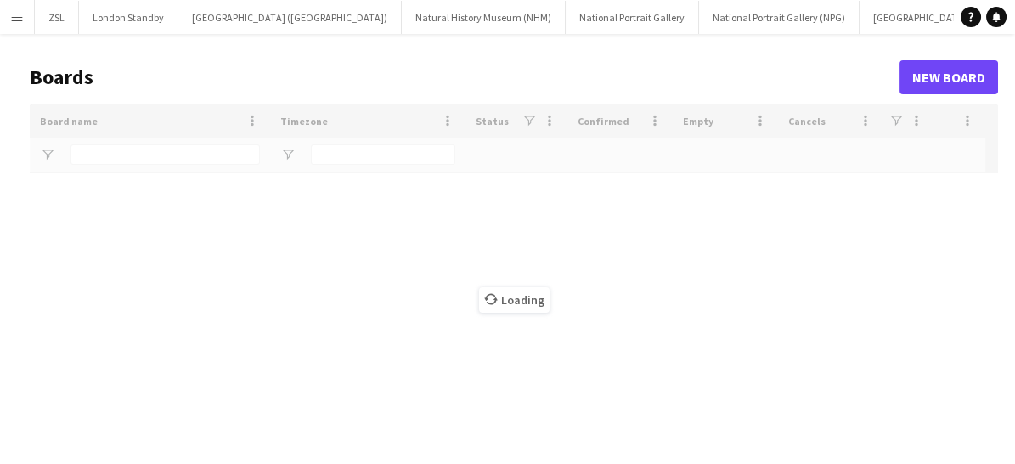
type input "***"
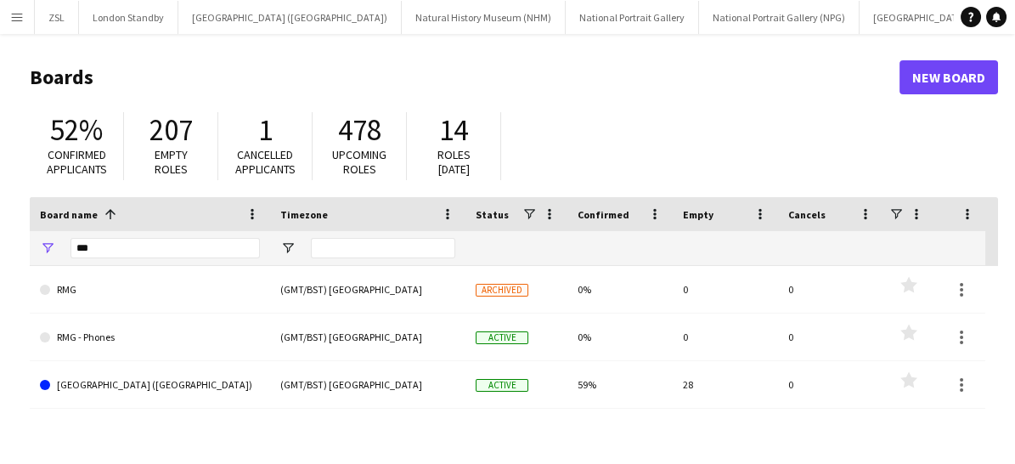
click at [11, 19] on app-icon "Menu" at bounding box center [17, 17] width 14 height 14
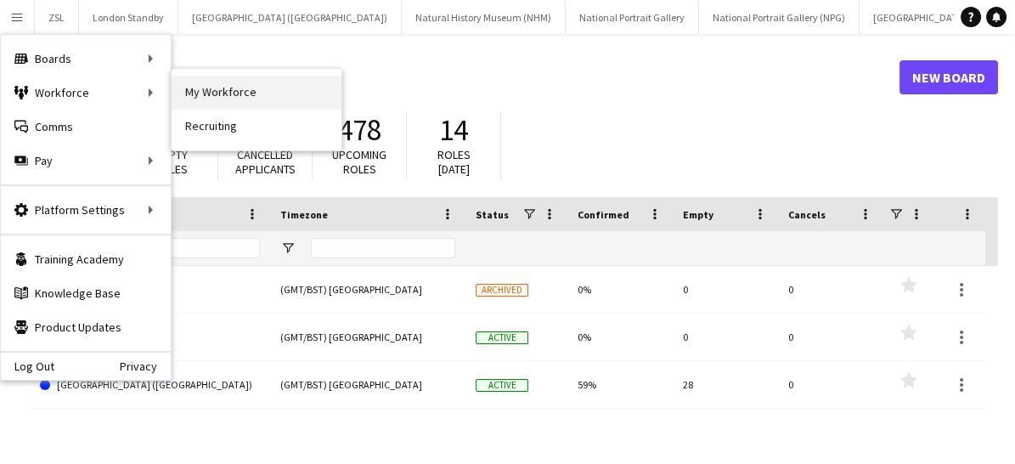
click at [223, 85] on link "My Workforce" at bounding box center [257, 93] width 170 height 34
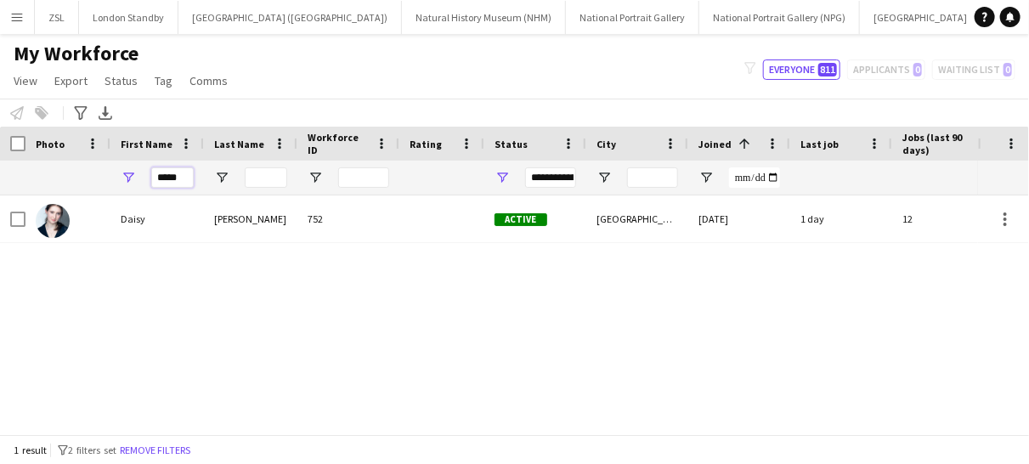
drag, startPoint x: 190, startPoint y: 178, endPoint x: 138, endPoint y: 164, distance: 54.4
click at [138, 164] on div "*****" at bounding box center [156, 178] width 93 height 34
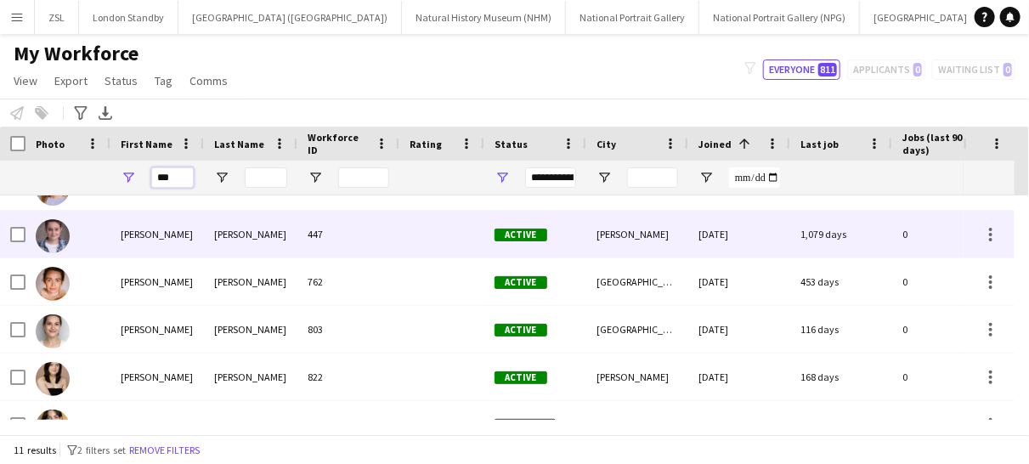
scroll to position [175, 0]
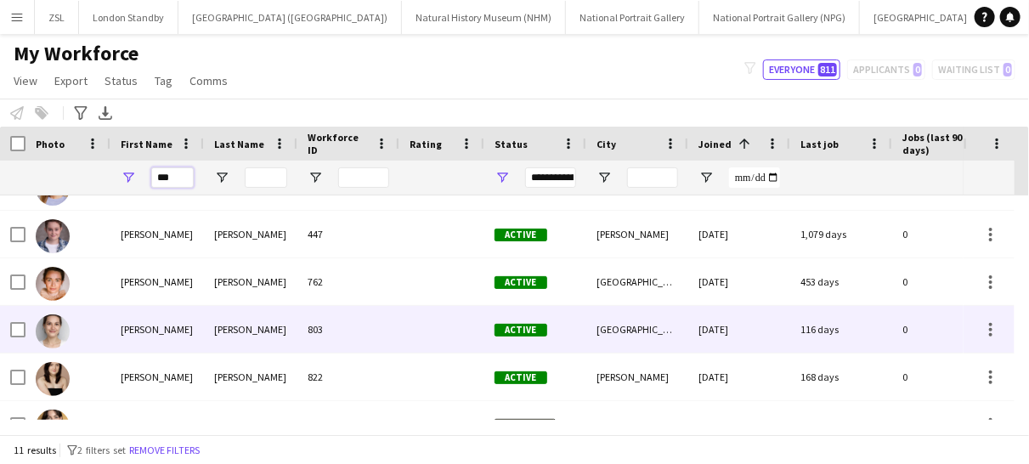
type input "***"
click at [351, 324] on div "803" at bounding box center [348, 329] width 102 height 47
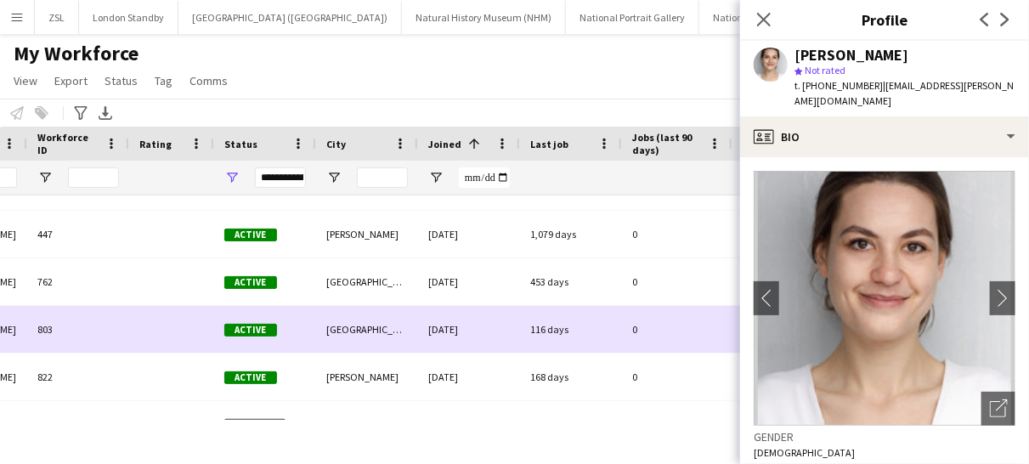
scroll to position [0, 0]
